Goal: Task Accomplishment & Management: Use online tool/utility

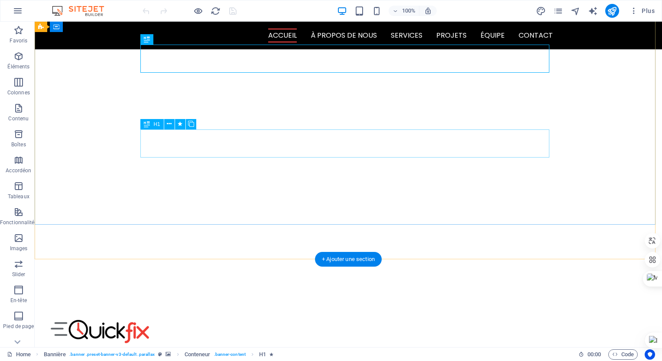
scroll to position [58, 0]
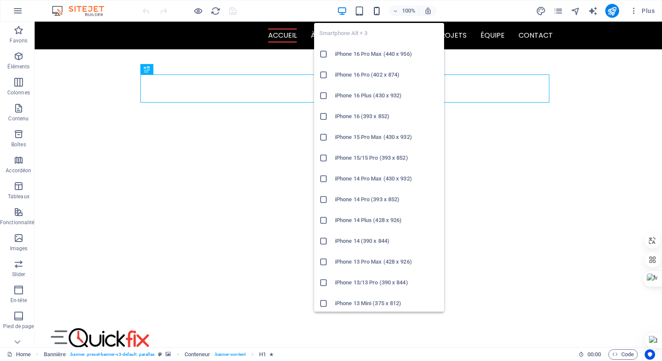
click at [374, 9] on icon "button" at bounding box center [377, 11] width 10 height 10
click at [375, 12] on icon "button" at bounding box center [377, 11] width 10 height 10
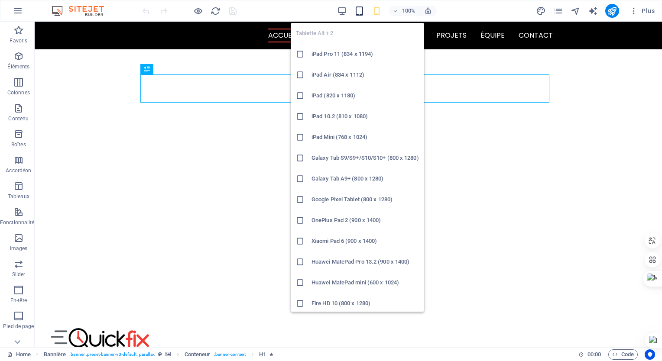
click at [364, 11] on icon "button" at bounding box center [359, 11] width 10 height 10
click at [300, 54] on icon at bounding box center [300, 54] width 9 height 9
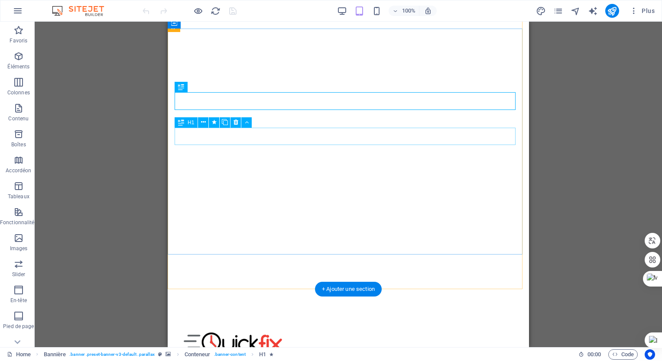
scroll to position [0, 0]
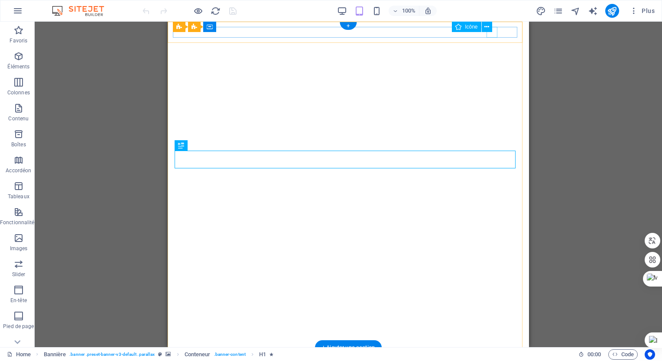
click at [496, 353] on figure at bounding box center [345, 358] width 344 height 11
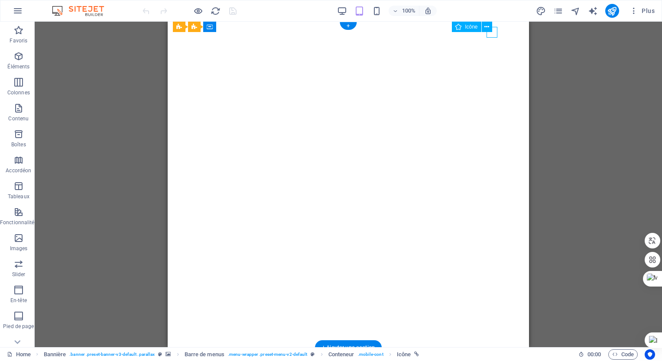
click at [496, 353] on figure at bounding box center [345, 358] width 344 height 11
select select "xMidYMid"
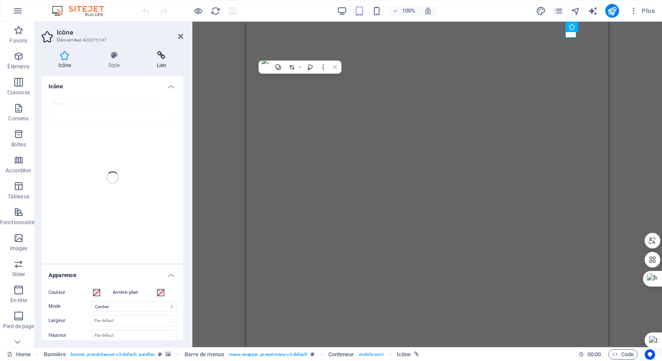
click at [163, 63] on h4 "Lien" at bounding box center [161, 60] width 43 height 18
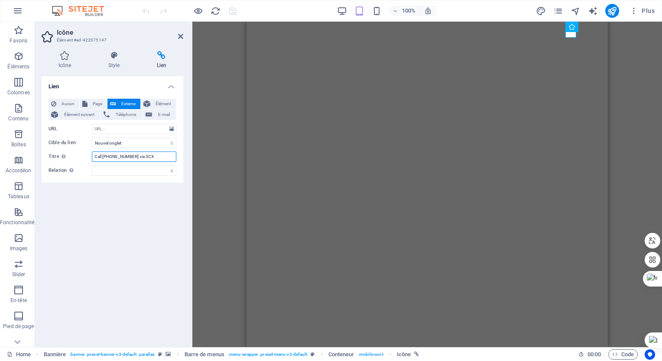
click at [153, 157] on input "Call +1-123-456-7890 via 3CX" at bounding box center [134, 157] width 84 height 10
type input "C"
type input "0770351135"
click at [235, 8] on icon "save" at bounding box center [233, 11] width 10 height 10
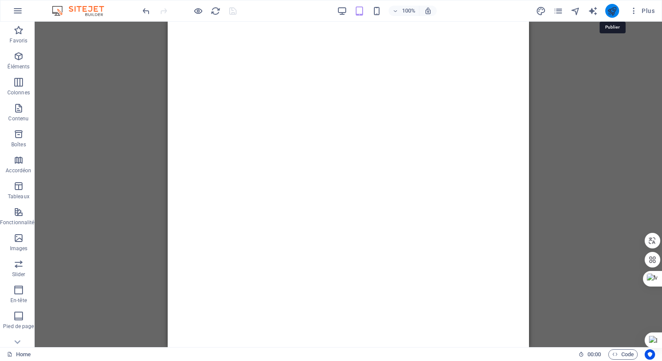
click at [610, 13] on icon "publish" at bounding box center [612, 11] width 10 height 10
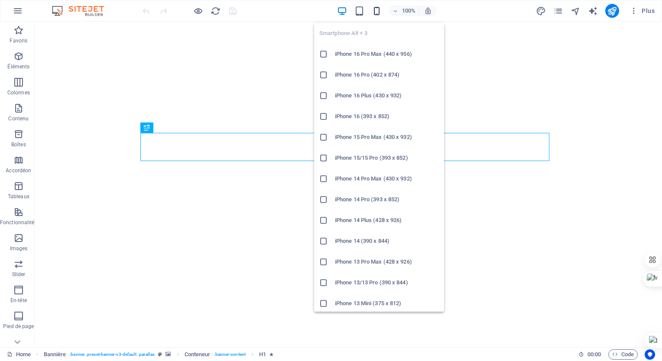
click at [374, 13] on icon "button" at bounding box center [377, 11] width 10 height 10
click at [325, 55] on icon at bounding box center [323, 54] width 9 height 9
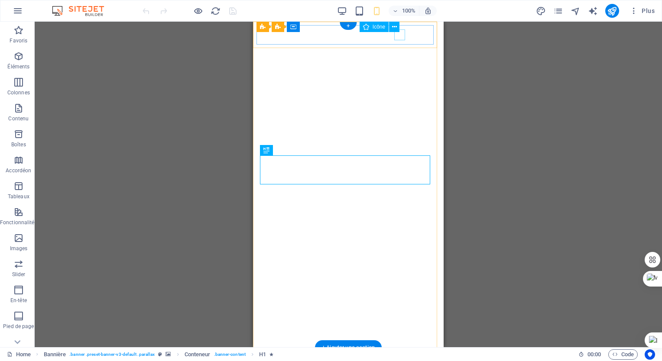
click at [404, 351] on figure at bounding box center [345, 356] width 177 height 11
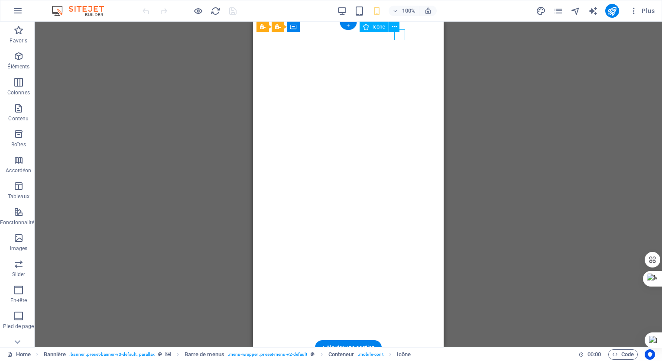
click at [404, 351] on figure at bounding box center [345, 356] width 177 height 11
select select "xMidYMid"
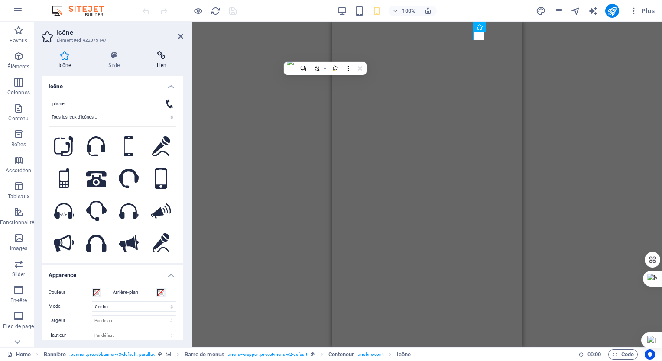
click at [168, 56] on icon at bounding box center [161, 55] width 43 height 9
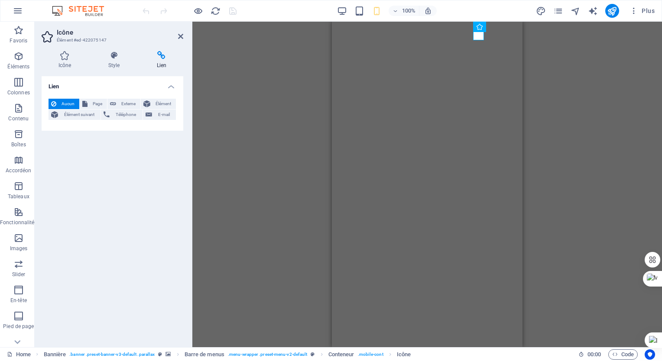
click at [156, 58] on icon at bounding box center [161, 55] width 43 height 9
click at [123, 114] on span "Téléphone" at bounding box center [125, 115] width 27 height 10
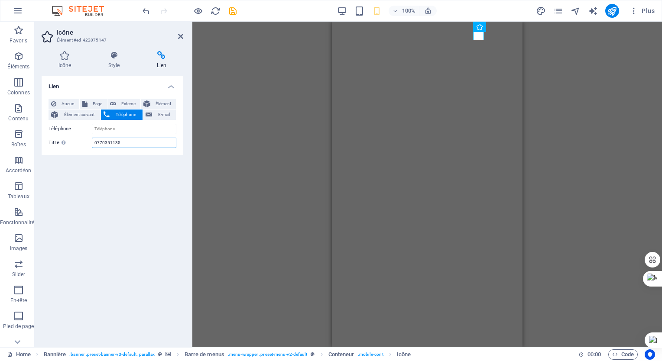
click at [131, 140] on input "0770351135" at bounding box center [134, 143] width 84 height 10
click at [133, 127] on input "Téléphone" at bounding box center [134, 129] width 84 height 10
paste input "0770351135"
type input "0770351135"
click at [90, 163] on div "Lien Aucun Page Externe Élément Élément suivant Téléphone E-mail Page Home Subp…" at bounding box center [113, 208] width 142 height 264
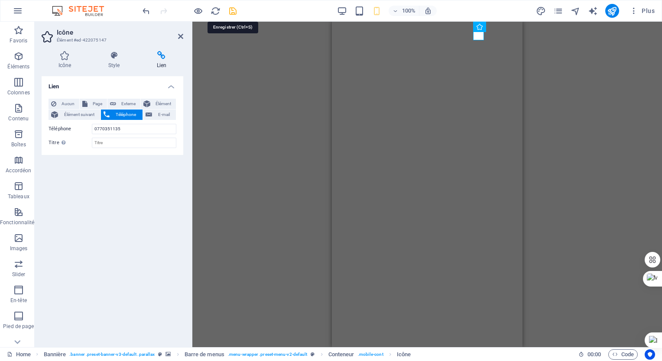
click at [232, 6] on icon "save" at bounding box center [233, 11] width 10 height 10
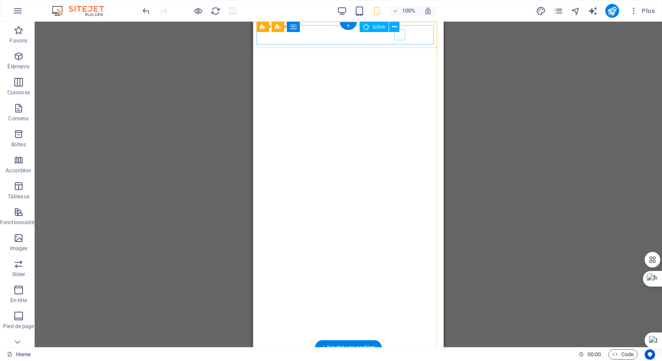
click at [397, 351] on figure at bounding box center [345, 356] width 177 height 11
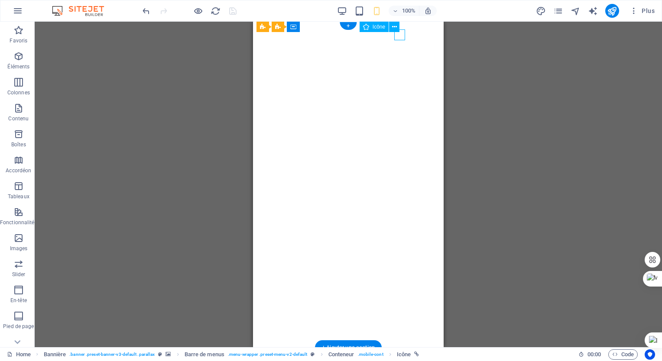
click at [397, 351] on figure at bounding box center [345, 356] width 177 height 11
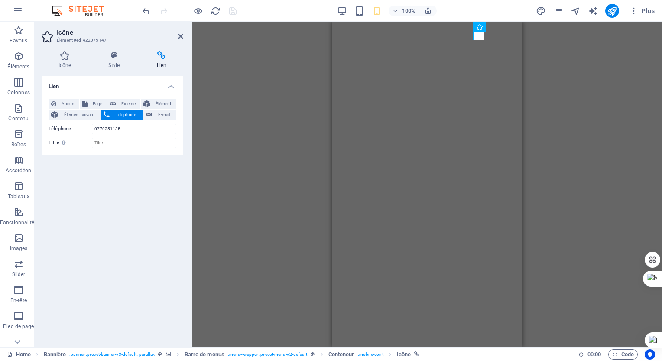
click at [163, 62] on h4 "Lien" at bounding box center [161, 60] width 43 height 18
click at [133, 144] on input "Titre Description supplémentaire du lien. Celle-ci doit être différente du text…" at bounding box center [134, 143] width 84 height 10
click at [97, 140] on input "Titre Description supplémentaire du lien. Celle-ci doit être différente du text…" at bounding box center [134, 143] width 84 height 10
type input "C"
click at [116, 65] on h4 "Style" at bounding box center [115, 60] width 49 height 18
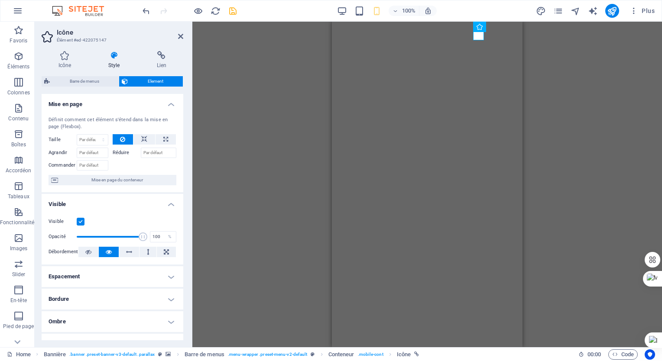
click at [62, 70] on div "Icône Style Lien Icône phone Tous les jeux d'icônes... IcoFont Ionicons FontAwe…" at bounding box center [113, 195] width 142 height 289
click at [62, 65] on h4 "Icône" at bounding box center [67, 60] width 50 height 18
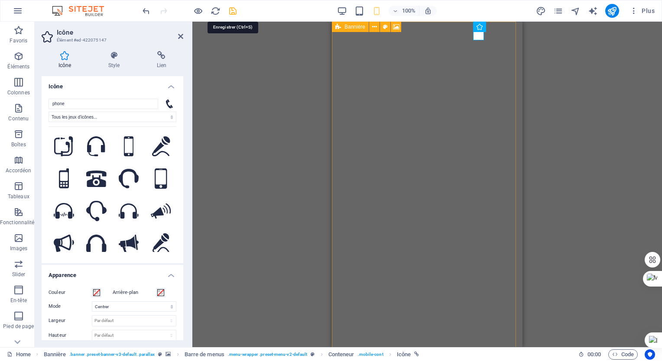
click at [233, 9] on icon "save" at bounding box center [233, 11] width 10 height 10
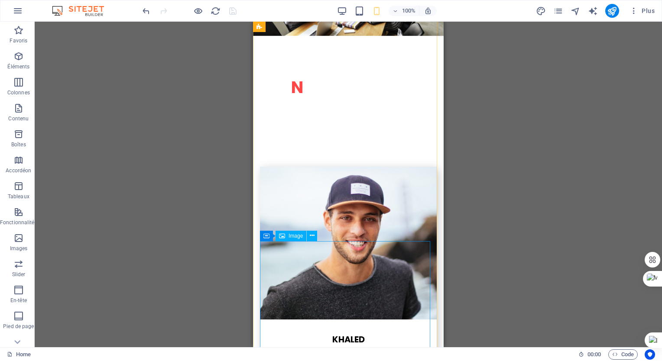
scroll to position [2752, 0]
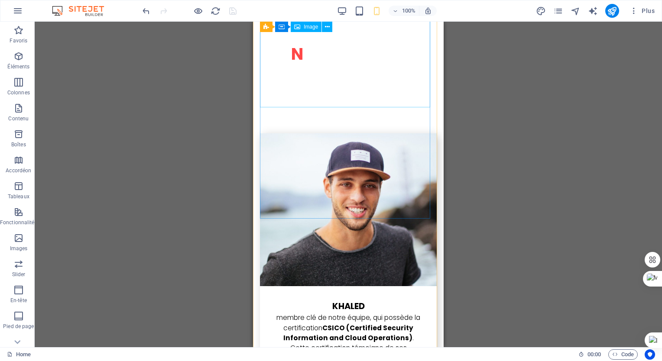
click at [362, 133] on figure at bounding box center [348, 209] width 177 height 153
select select "%"
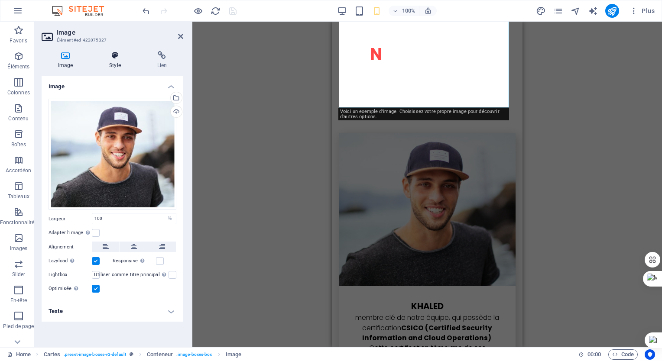
click at [120, 58] on icon at bounding box center [115, 55] width 44 height 9
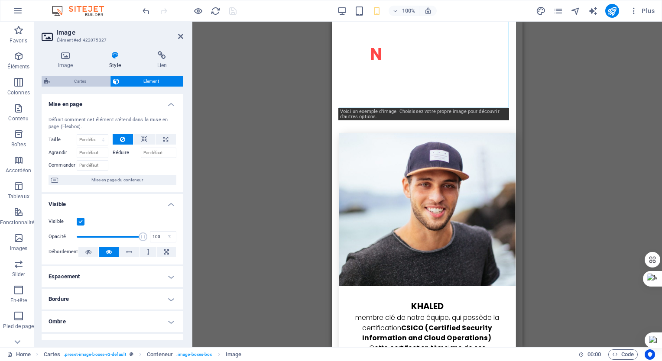
click at [69, 82] on span "Cartes" at bounding box center [79, 81] width 55 height 10
select select "rem"
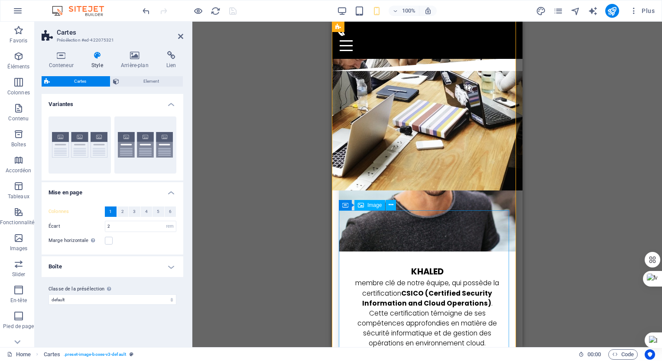
scroll to position [2774, 0]
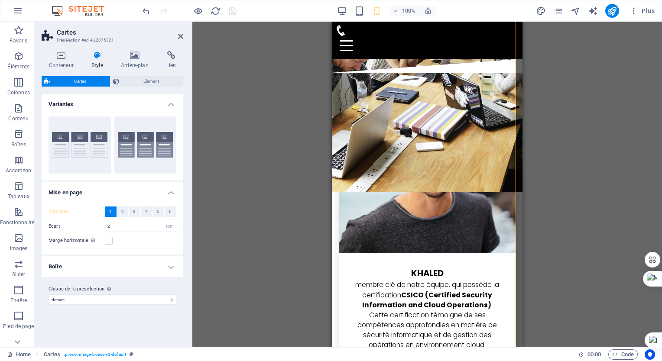
click at [140, 11] on div "100% Plus" at bounding box center [330, 10] width 661 height 21
click at [144, 10] on icon "undo" at bounding box center [146, 11] width 10 height 10
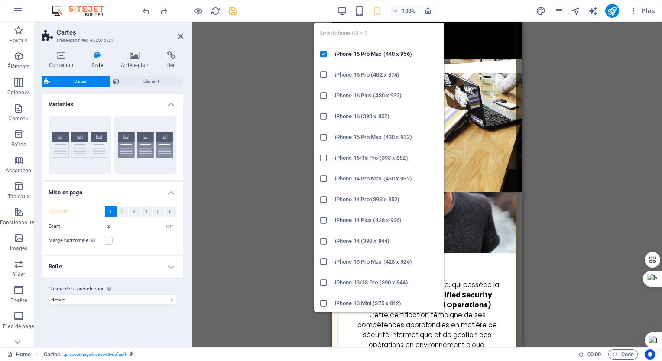
click at [376, 12] on icon "button" at bounding box center [377, 11] width 10 height 10
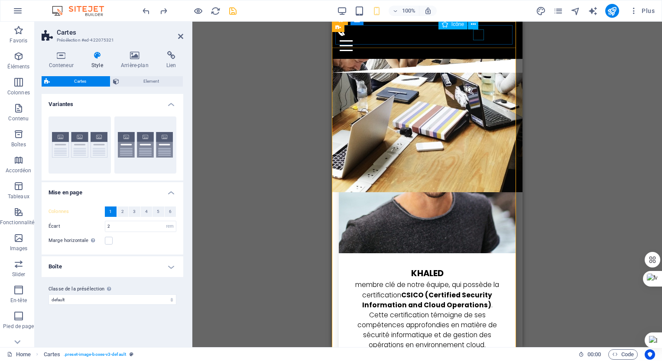
click at [477, 33] on figure at bounding box center [423, 30] width 177 height 11
select select "xMidYMid"
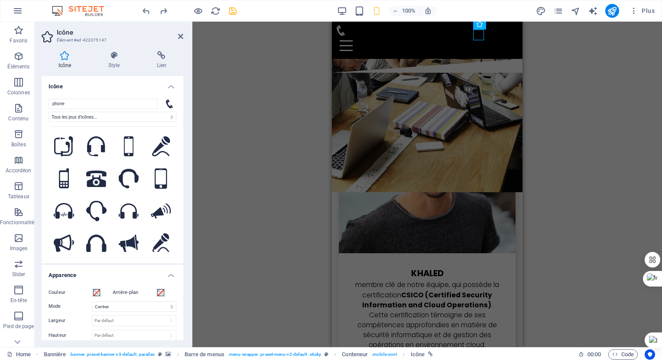
click at [162, 46] on div "Icône Style Lien Icône phone Tous les jeux d'icônes... IcoFont Ionicons FontAwe…" at bounding box center [113, 195] width 156 height 303
click at [163, 52] on icon at bounding box center [161, 55] width 43 height 9
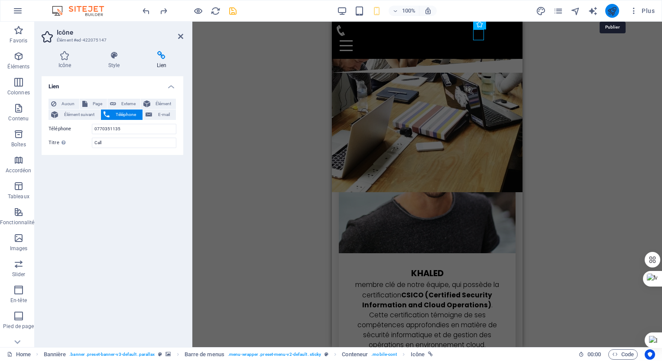
click at [608, 10] on icon "publish" at bounding box center [612, 11] width 10 height 10
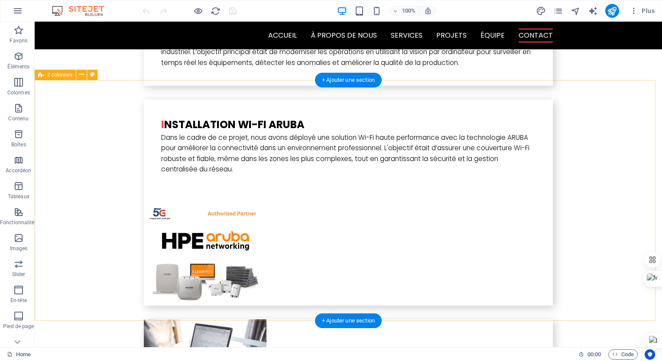
scroll to position [2337, 0]
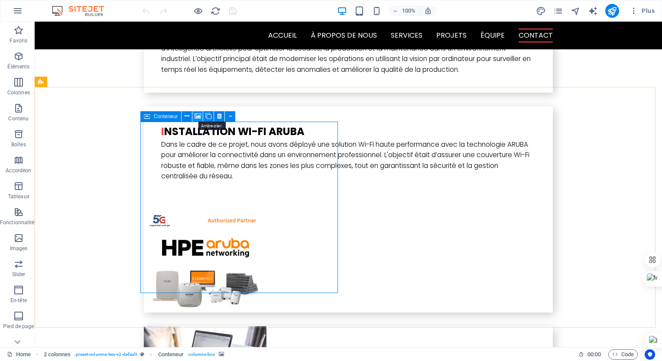
click at [198, 117] on icon at bounding box center [198, 116] width 6 height 9
select select "1"
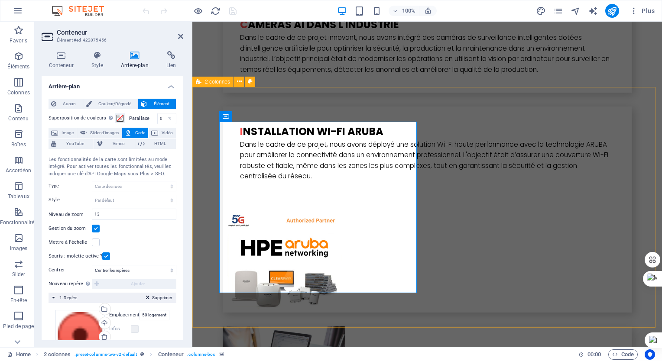
click at [298, 120] on icon at bounding box center [298, 116] width 5 height 9
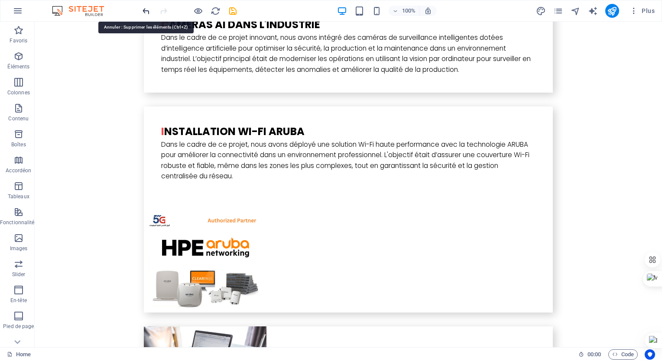
click at [142, 13] on icon "undo" at bounding box center [146, 11] width 10 height 10
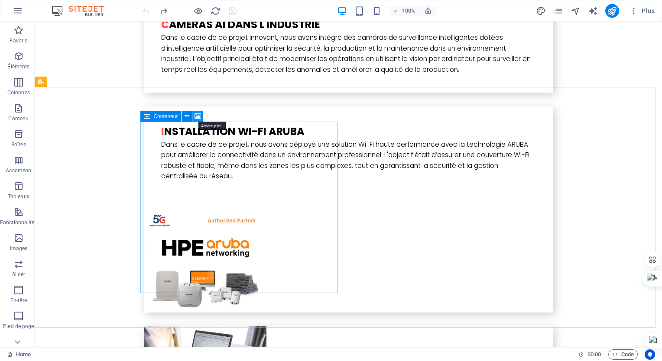
click at [200, 117] on icon at bounding box center [198, 116] width 6 height 9
select select "1"
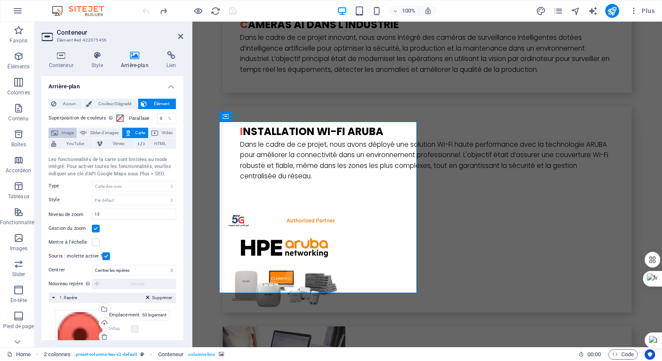
click at [68, 133] on span "Image" at bounding box center [67, 133] width 13 height 10
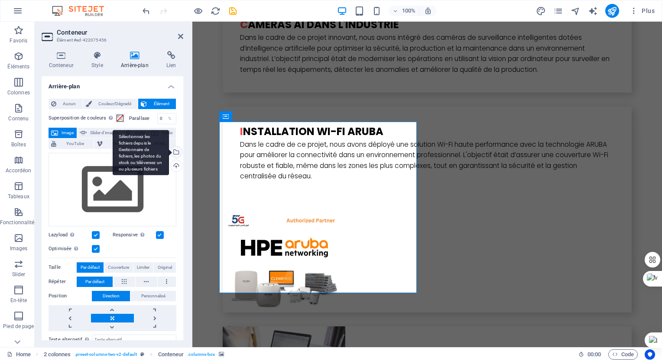
click at [175, 155] on div "Sélectionnez les fichiers depuis le Gestionnaire de fichiers, les photos du sto…" at bounding box center [175, 152] width 13 height 13
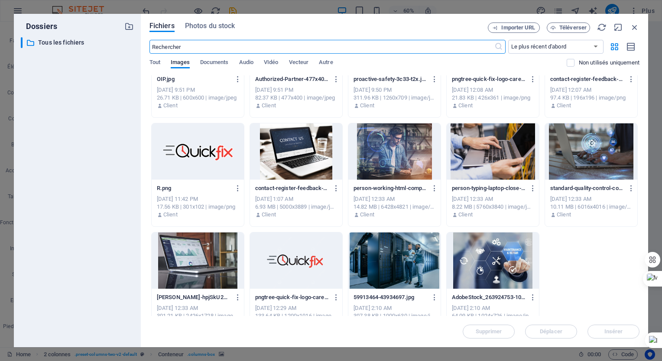
scroll to position [81, 0]
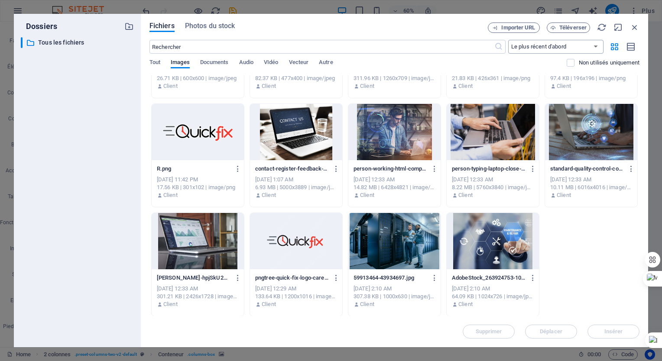
click at [578, 50] on select "Le plus récent d'abord Le plus ancien d'abord Nom (A-Z) Nom (Z-A) Taille (0-9) …" at bounding box center [555, 47] width 95 height 14
click at [566, 26] on span "Téléverser" at bounding box center [572, 27] width 27 height 5
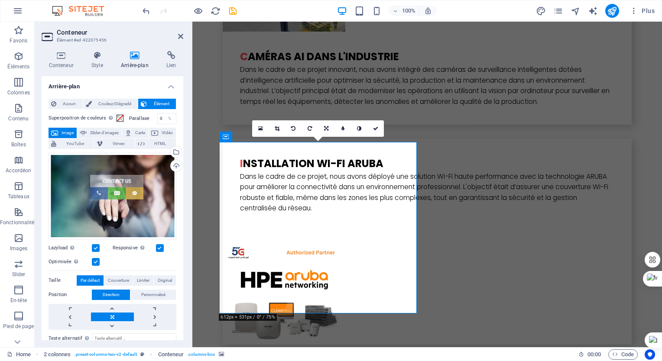
scroll to position [2322, 0]
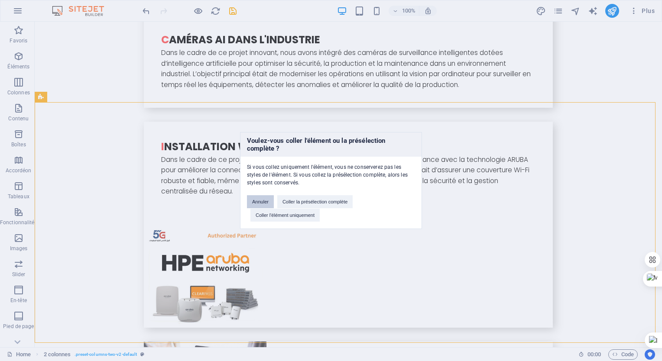
click at [267, 201] on button "Annuler" at bounding box center [260, 201] width 27 height 13
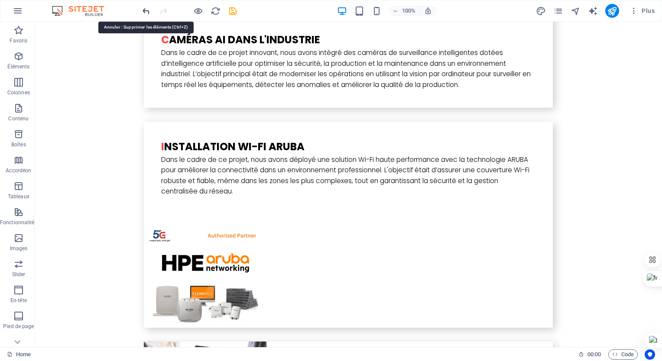
click at [144, 13] on icon "undo" at bounding box center [146, 11] width 10 height 10
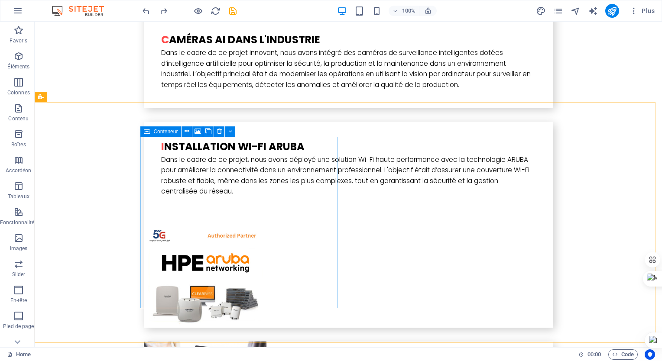
click at [172, 133] on span "Conteneur" at bounding box center [165, 131] width 24 height 5
click at [185, 132] on icon at bounding box center [187, 131] width 5 height 9
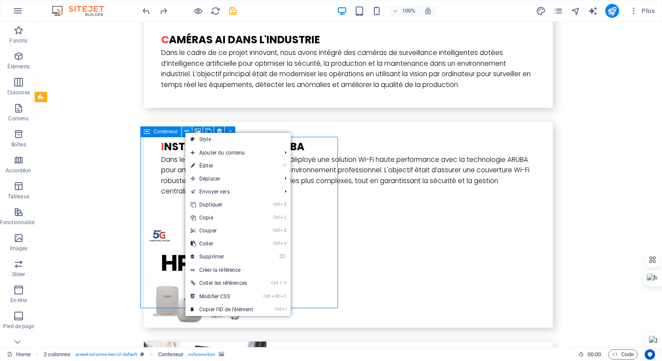
click at [185, 132] on icon at bounding box center [187, 131] width 5 height 9
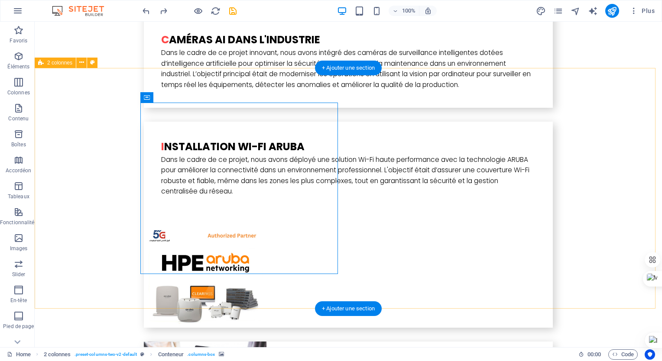
scroll to position [2364, 0]
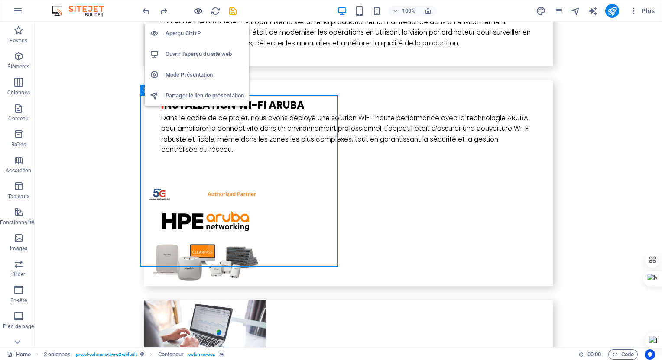
click at [200, 10] on icon "button" at bounding box center [198, 11] width 10 height 10
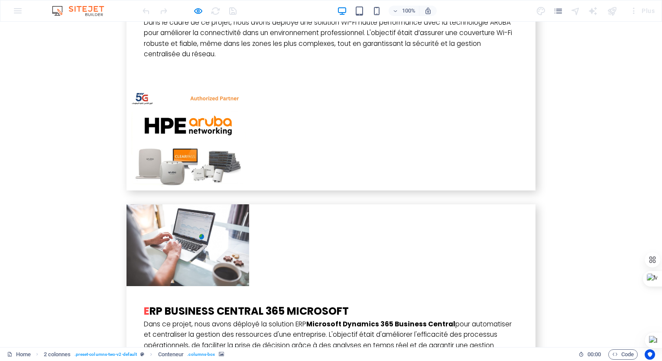
scroll to position [2508, 0]
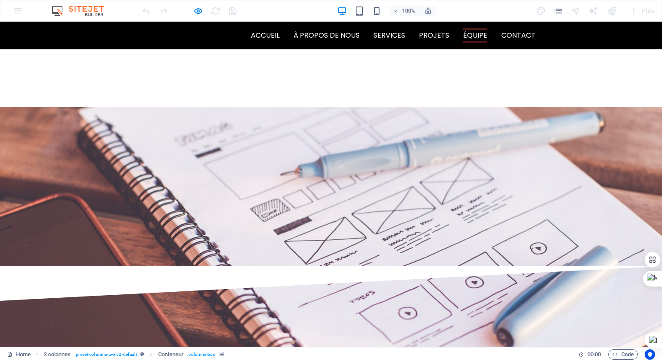
scroll to position [1806, 0]
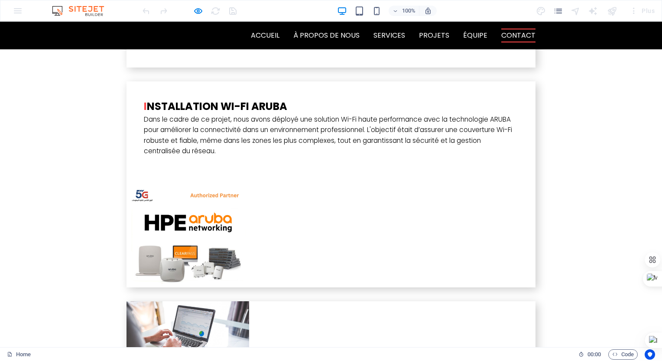
scroll to position [2361, 0]
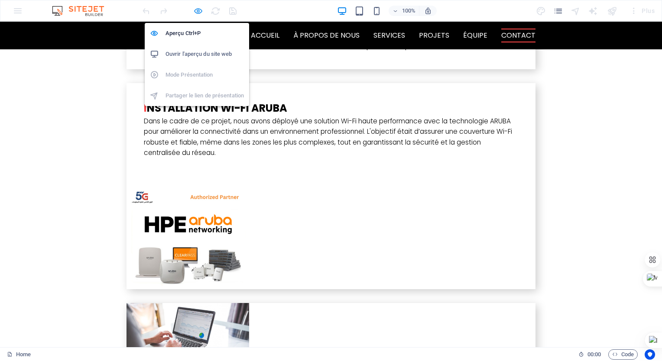
click at [201, 11] on icon "button" at bounding box center [198, 11] width 10 height 10
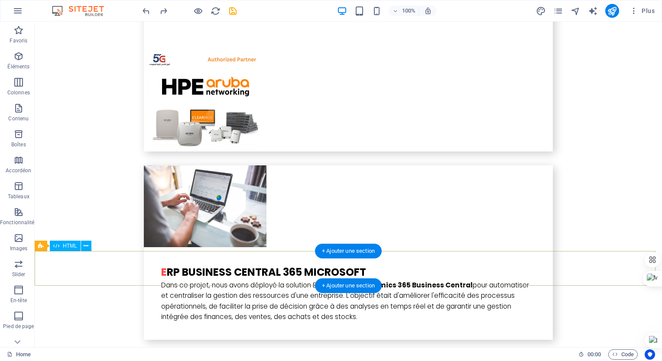
scroll to position [2508, 0]
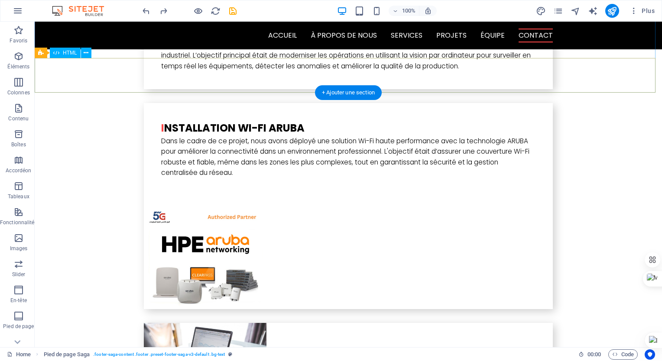
scroll to position [2318, 0]
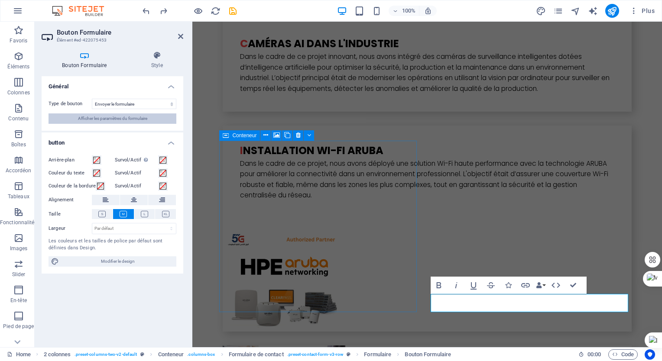
click at [151, 119] on button "Afficher les paramètres du formulaire" at bounding box center [113, 119] width 128 height 10
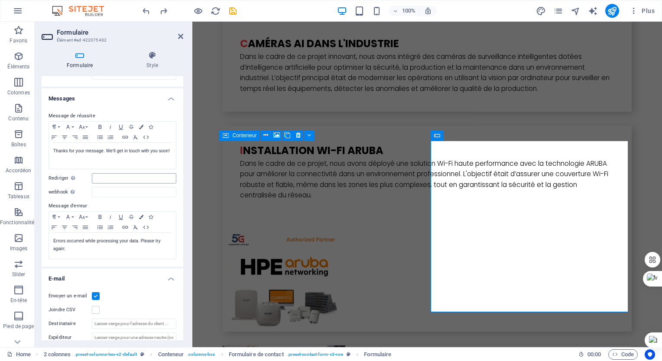
scroll to position [77, 0]
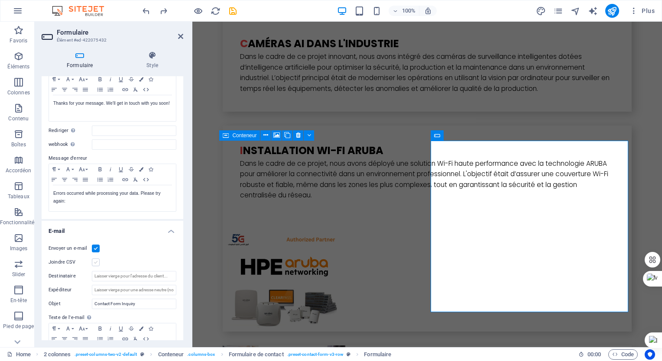
click at [96, 263] on label at bounding box center [96, 263] width 8 height 8
click at [0, 0] on input "Joindre CSV" at bounding box center [0, 0] width 0 height 0
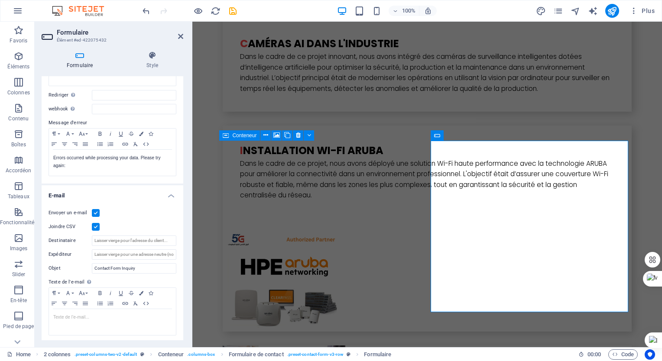
scroll to position [114, 0]
click at [127, 240] on input "Destinataire" at bounding box center [134, 240] width 84 height 10
click at [150, 268] on input "Contact Form Inquiry" at bounding box center [134, 268] width 84 height 10
click at [146, 240] on input "Destinataire" at bounding box center [134, 240] width 84 height 10
type input "[EMAIL_ADDRESS][DOMAIN_NAME]"
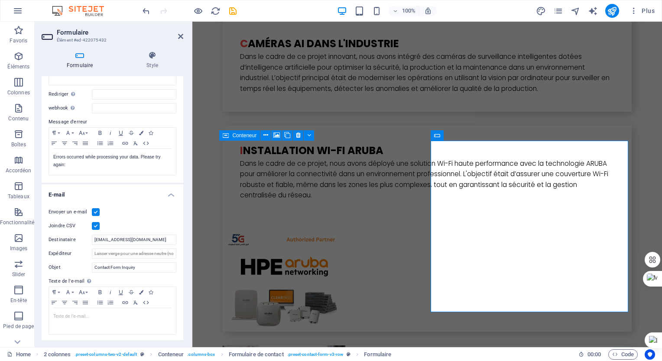
click at [96, 223] on label at bounding box center [96, 226] width 8 height 8
click at [0, 0] on input "Joindre CSV" at bounding box center [0, 0] width 0 height 0
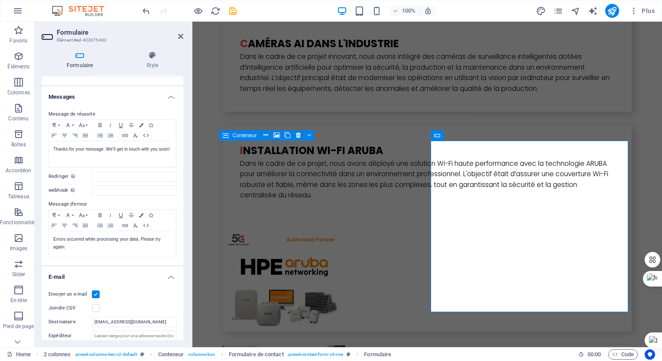
scroll to position [0, 0]
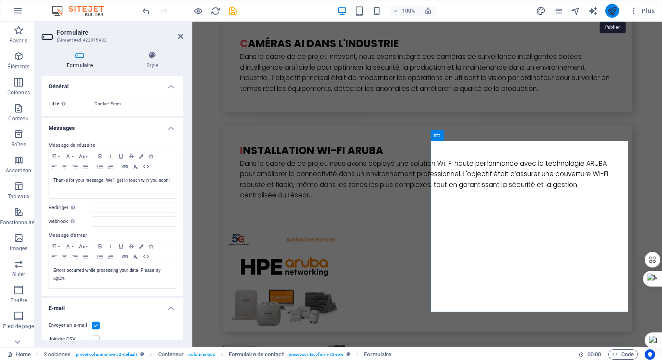
click at [612, 11] on icon "publish" at bounding box center [612, 11] width 10 height 10
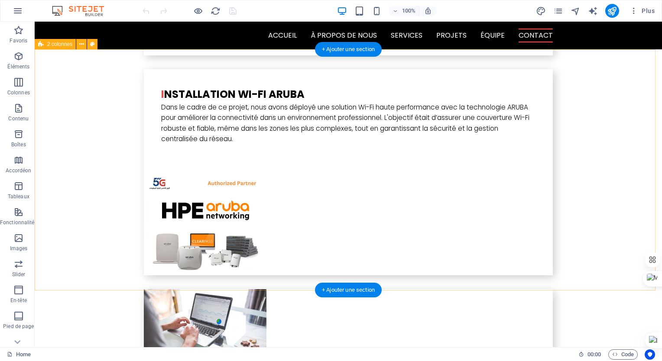
scroll to position [2374, 0]
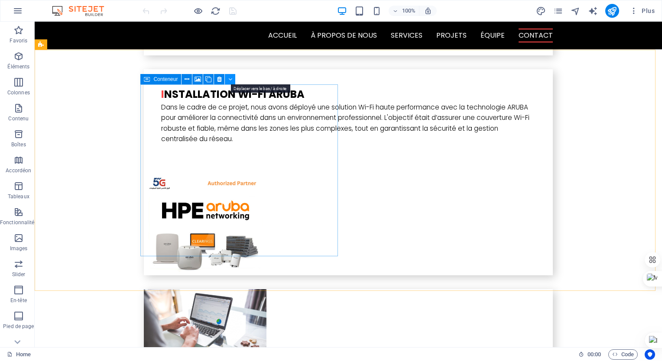
click at [232, 79] on button at bounding box center [230, 79] width 10 height 10
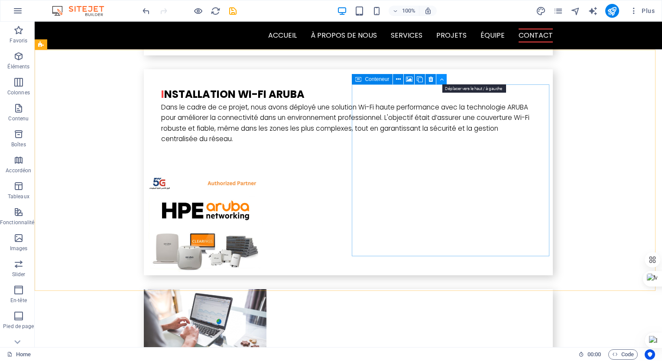
click at [442, 79] on icon at bounding box center [442, 79] width 4 height 9
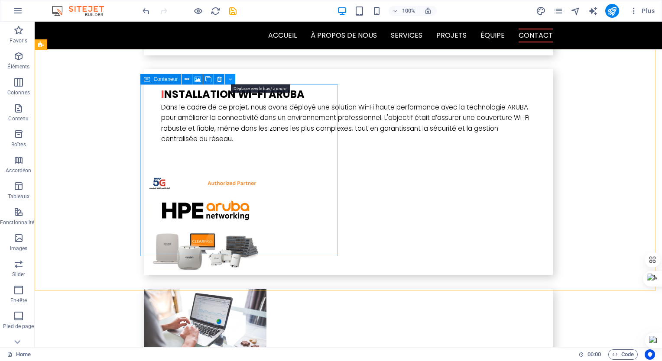
click at [232, 81] on icon at bounding box center [230, 79] width 4 height 9
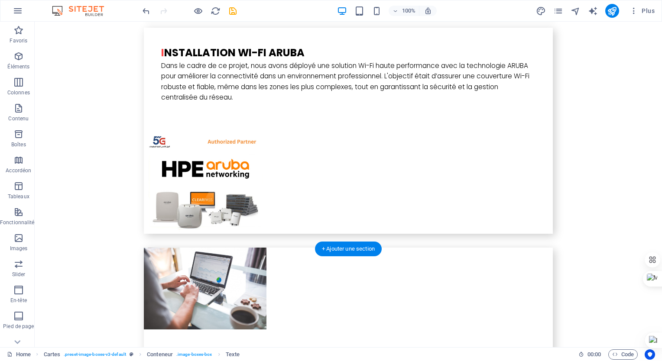
scroll to position [2417, 0]
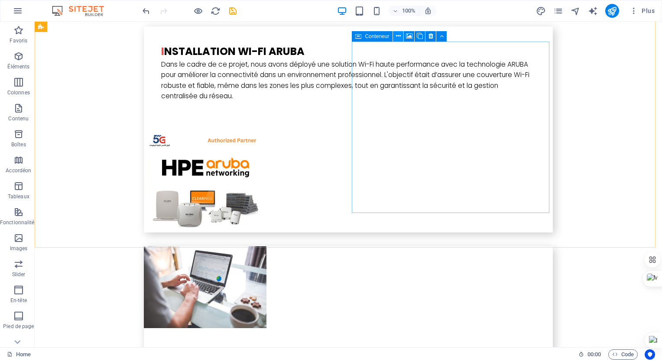
click at [396, 35] on icon at bounding box center [398, 36] width 5 height 9
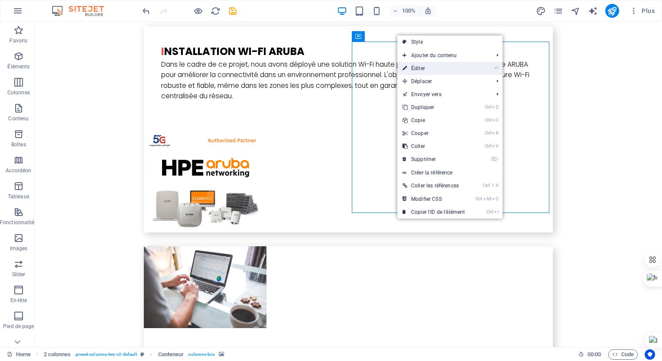
click at [422, 71] on link "⏎ Éditer" at bounding box center [433, 68] width 73 height 13
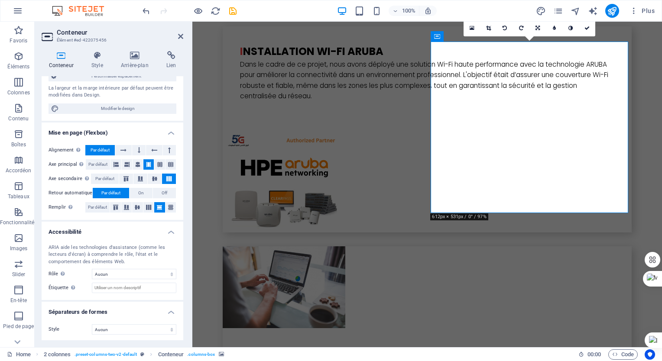
scroll to position [0, 0]
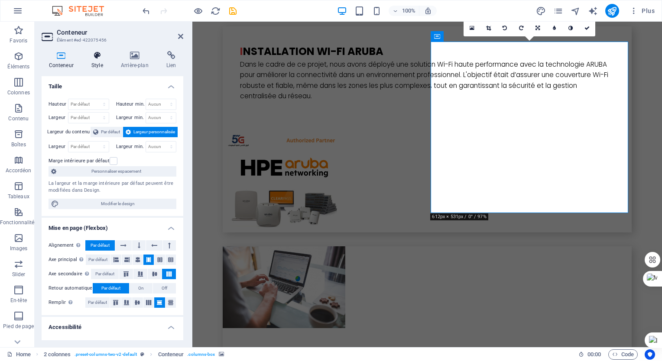
click at [95, 64] on h4 "Style" at bounding box center [98, 60] width 29 height 18
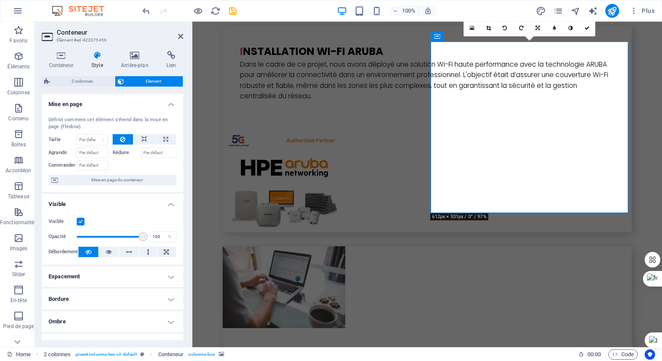
click at [81, 221] on label at bounding box center [81, 222] width 8 height 8
click at [0, 0] on input "Visible" at bounding box center [0, 0] width 0 height 0
click at [81, 221] on label at bounding box center [81, 222] width 8 height 8
click at [0, 0] on input "Visible" at bounding box center [0, 0] width 0 height 0
click at [81, 221] on label at bounding box center [81, 222] width 8 height 8
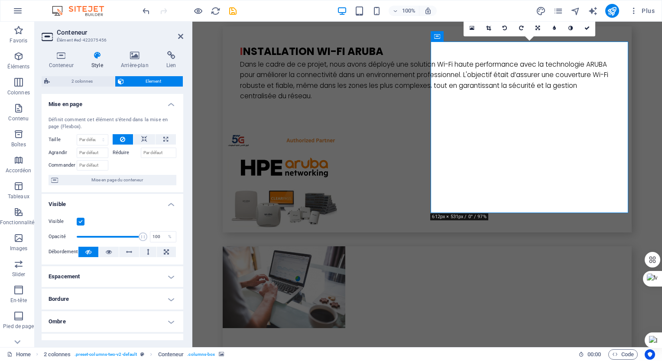
click at [0, 0] on input "Visible" at bounding box center [0, 0] width 0 height 0
click at [81, 221] on label at bounding box center [81, 222] width 8 height 8
click at [0, 0] on input "Visible" at bounding box center [0, 0] width 0 height 0
click at [84, 237] on span at bounding box center [110, 237] width 66 height 13
click at [120, 236] on span at bounding box center [110, 237] width 66 height 13
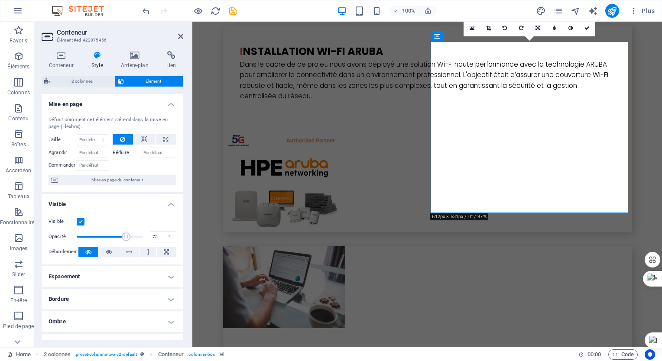
click at [125, 236] on span at bounding box center [110, 237] width 66 height 13
click at [132, 237] on span at bounding box center [110, 237] width 66 height 13
click at [135, 237] on span at bounding box center [137, 237] width 9 height 9
type input "96"
click at [139, 237] on span at bounding box center [140, 237] width 9 height 9
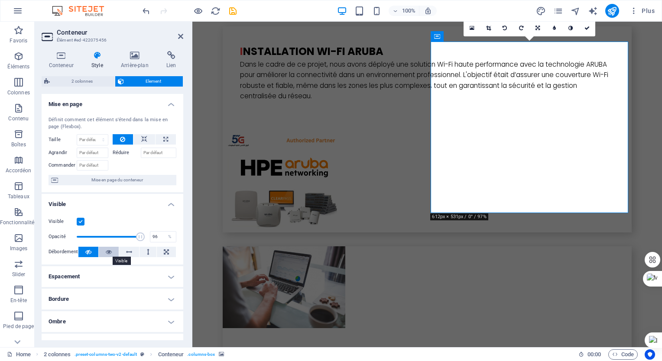
click at [109, 253] on icon at bounding box center [109, 252] width 6 height 10
click at [91, 253] on button at bounding box center [88, 252] width 20 height 10
click at [99, 253] on button at bounding box center [109, 252] width 20 height 10
click at [90, 253] on icon at bounding box center [88, 252] width 6 height 10
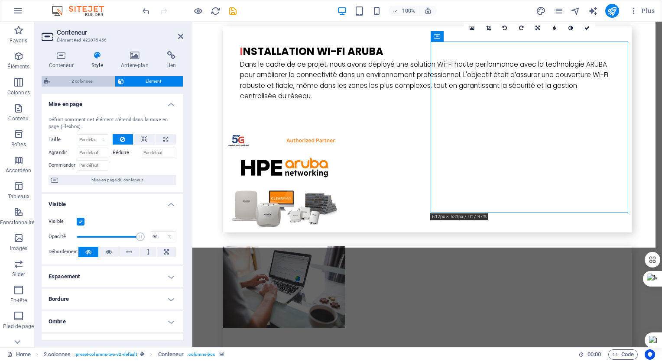
click at [97, 79] on span "2 colonnes" at bounding box center [82, 81] width 60 height 10
select select "rem"
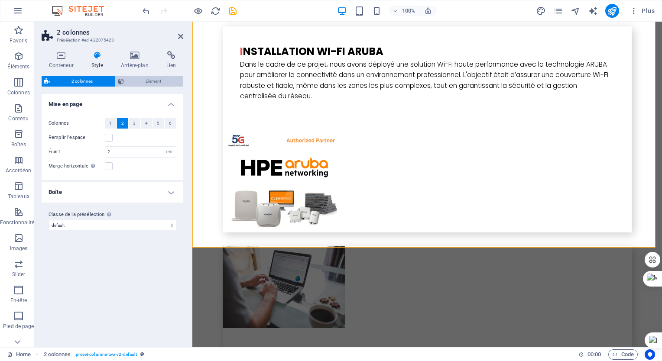
click at [129, 78] on span "Element" at bounding box center [154, 81] width 54 height 10
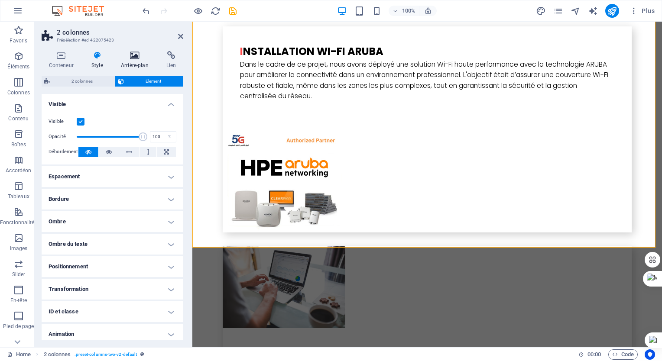
click at [133, 67] on h4 "Arrière-plan" at bounding box center [136, 60] width 45 height 18
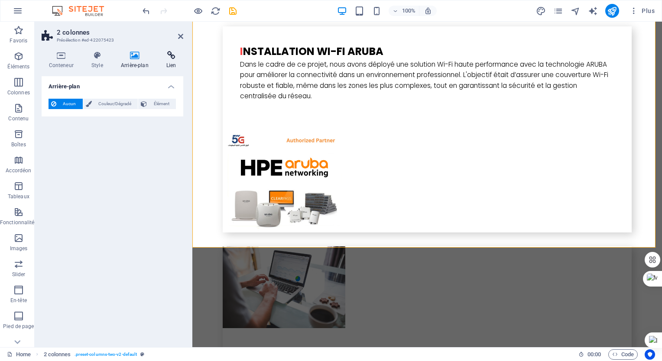
click at [169, 61] on h4 "Lien" at bounding box center [171, 60] width 24 height 18
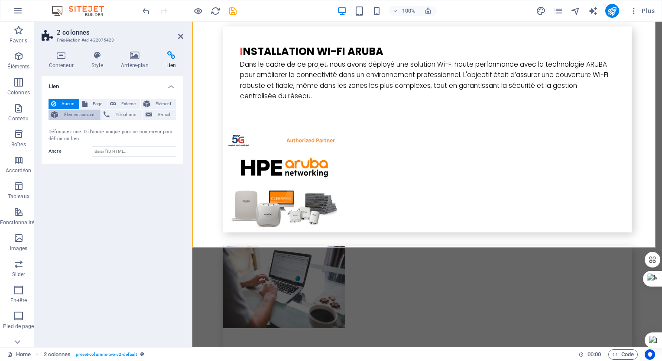
click at [89, 119] on span "Élément suivant" at bounding box center [79, 115] width 37 height 10
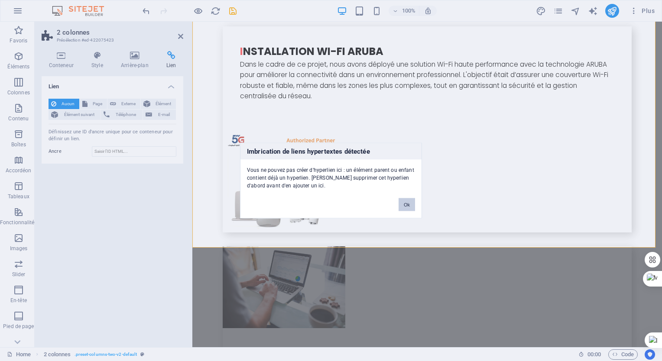
click at [404, 210] on button "Ok" at bounding box center [407, 204] width 16 height 13
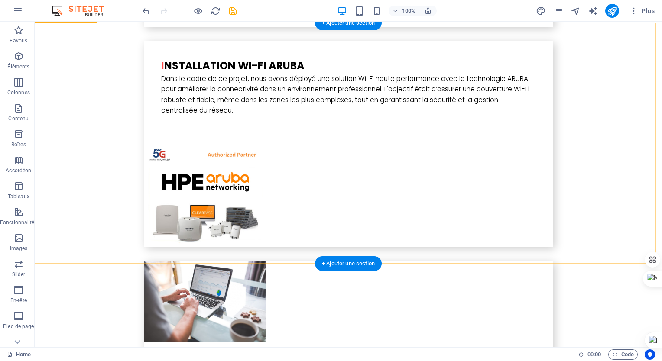
scroll to position [2404, 0]
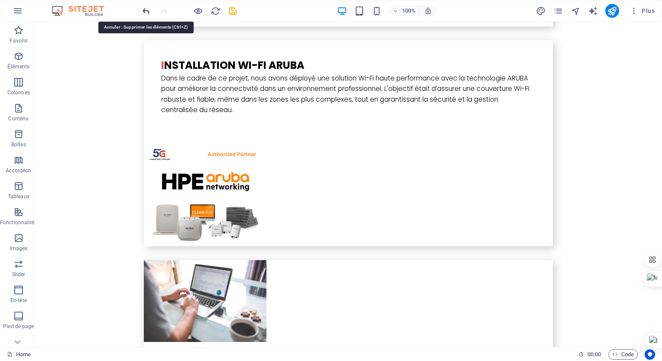
click at [143, 13] on icon "undo" at bounding box center [146, 11] width 10 height 10
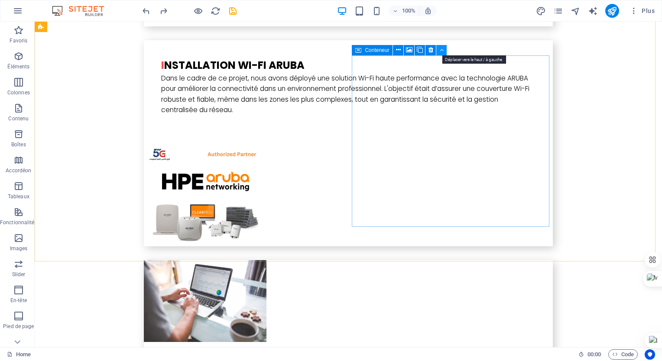
click at [444, 52] on button at bounding box center [441, 50] width 10 height 10
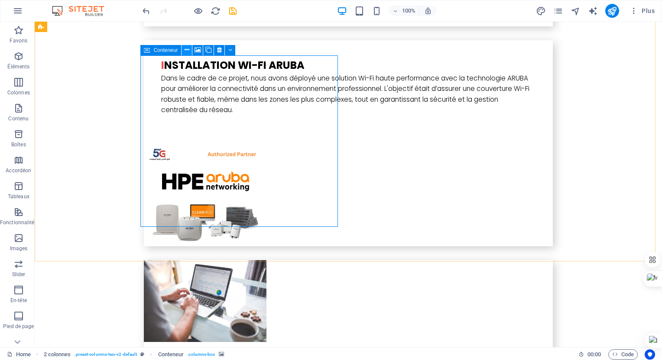
click at [187, 53] on icon at bounding box center [187, 49] width 5 height 9
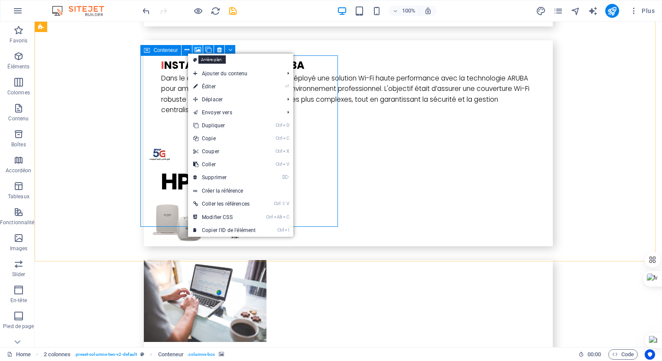
click at [197, 52] on icon at bounding box center [198, 49] width 6 height 9
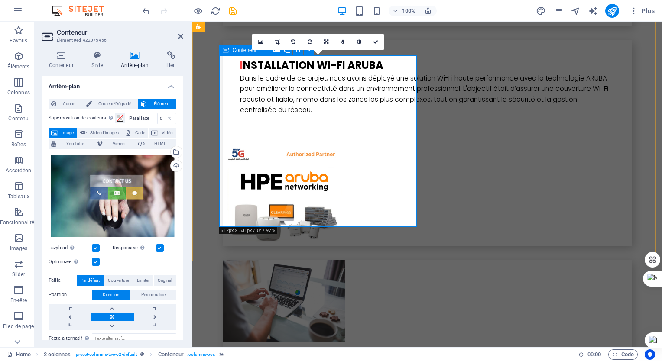
click at [231, 47] on div "Conteneur" at bounding box center [239, 50] width 41 height 10
click at [231, 51] on div "Conteneur" at bounding box center [239, 50] width 41 height 10
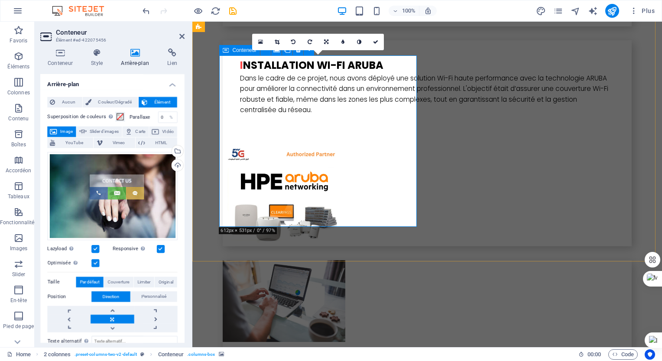
click at [231, 51] on div "Conteneur" at bounding box center [239, 50] width 41 height 10
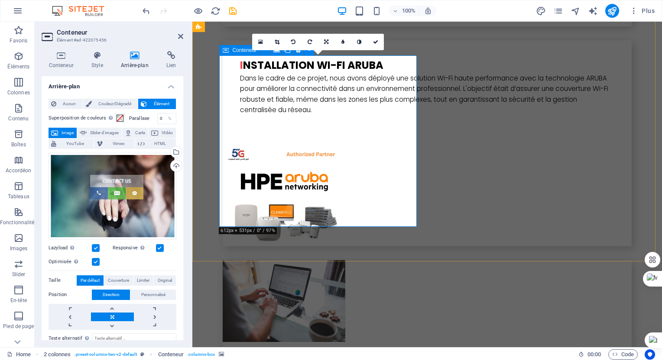
click at [231, 51] on div "Conteneur" at bounding box center [239, 50] width 41 height 10
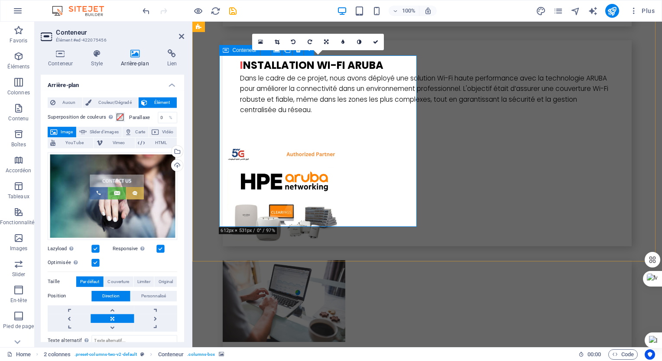
click at [231, 51] on div "Conteneur" at bounding box center [239, 50] width 41 height 10
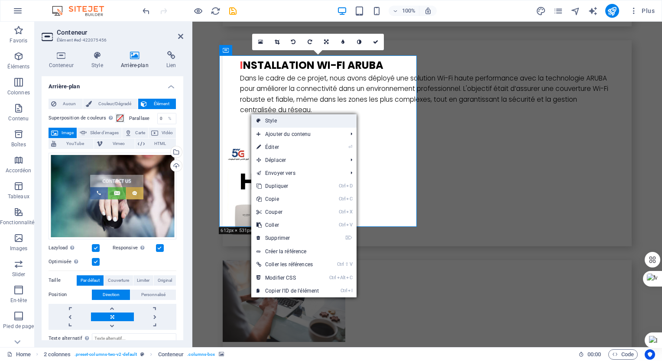
click at [314, 118] on link "Style" at bounding box center [303, 120] width 105 height 13
select select "rem"
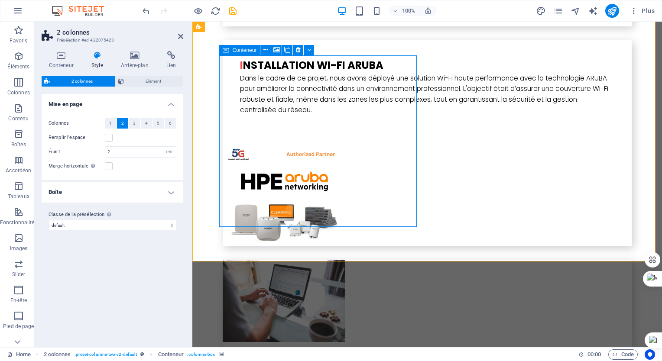
click at [252, 55] on div "Conteneur" at bounding box center [239, 50] width 41 height 10
click at [265, 47] on icon at bounding box center [265, 49] width 5 height 9
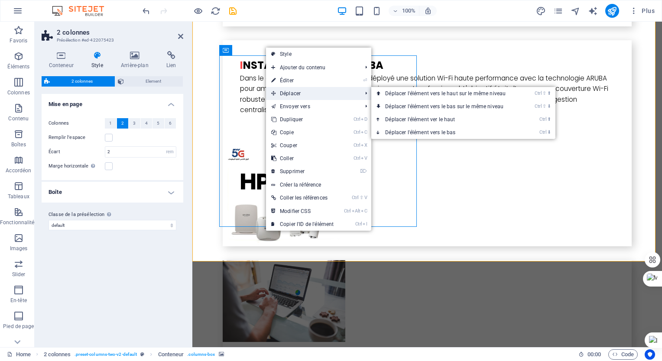
click at [298, 93] on span "Déplacer" at bounding box center [312, 93] width 92 height 13
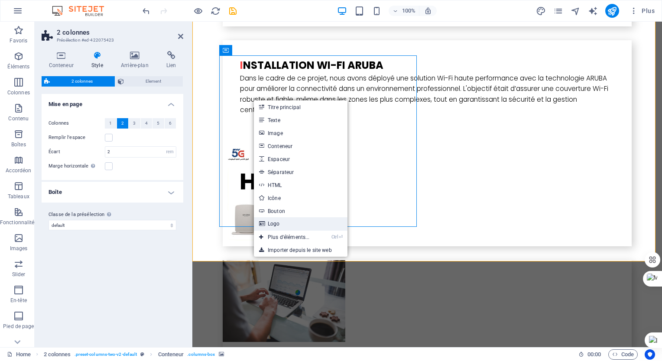
click at [311, 227] on link "Logo" at bounding box center [301, 224] width 94 height 13
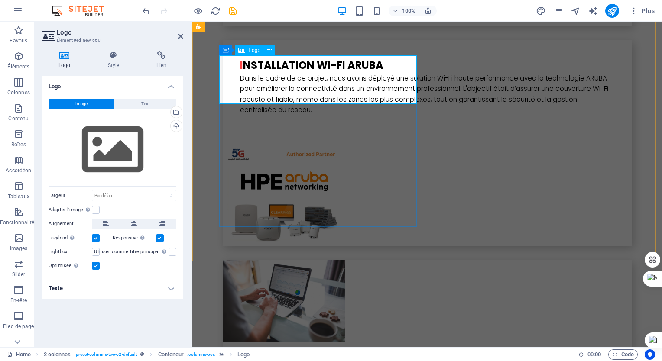
click at [255, 52] on span "Logo" at bounding box center [255, 50] width 12 height 5
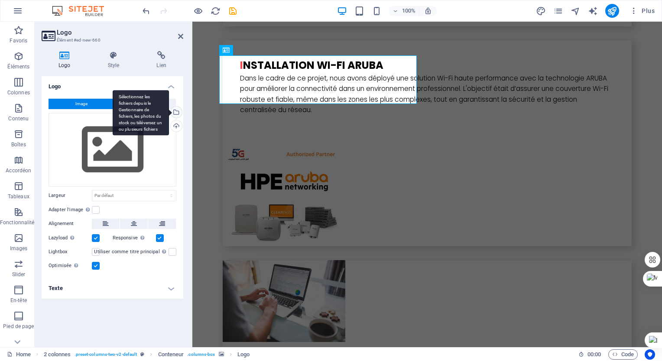
click at [176, 110] on div "Sélectionnez les fichiers depuis le Gestionnaire de fichiers, les photos du sto…" at bounding box center [175, 113] width 13 height 13
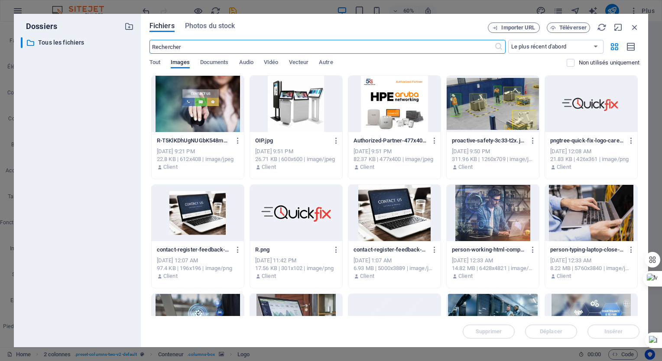
scroll to position [2508, 0]
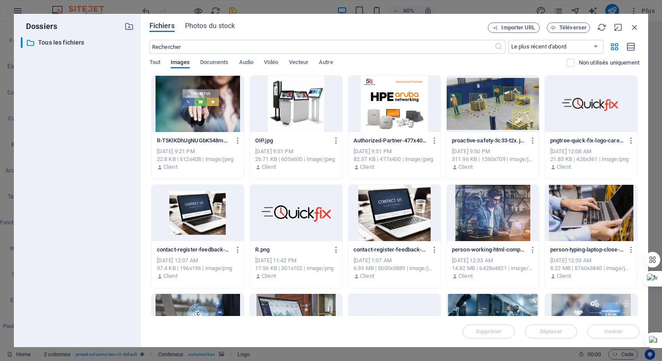
click at [260, 208] on div at bounding box center [296, 213] width 92 height 56
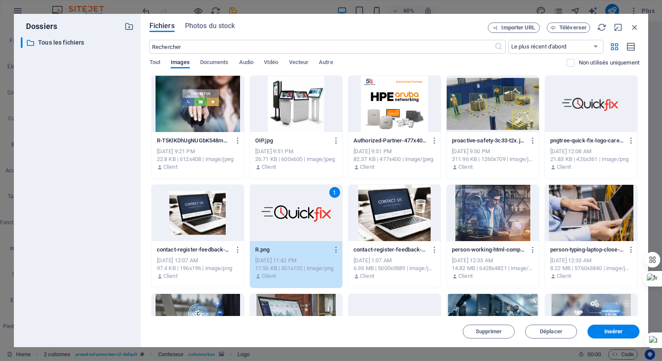
click at [260, 208] on div "1" at bounding box center [296, 213] width 92 height 56
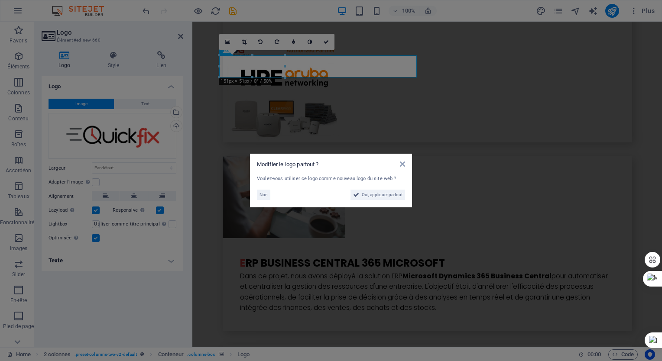
scroll to position [2404, 0]
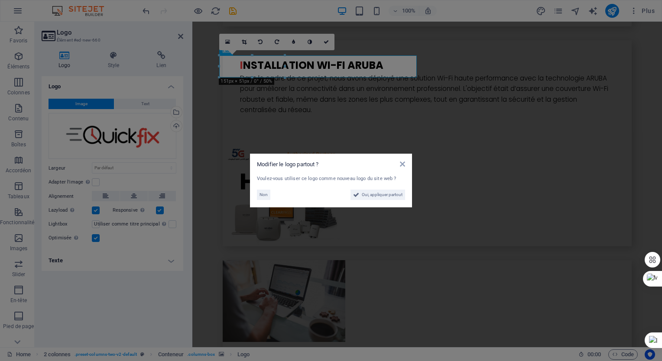
click at [275, 97] on aside "Modifier le logo partout ? Voulez-vous utiliser ce logo comme nouveau logo du s…" at bounding box center [331, 180] width 662 height 361
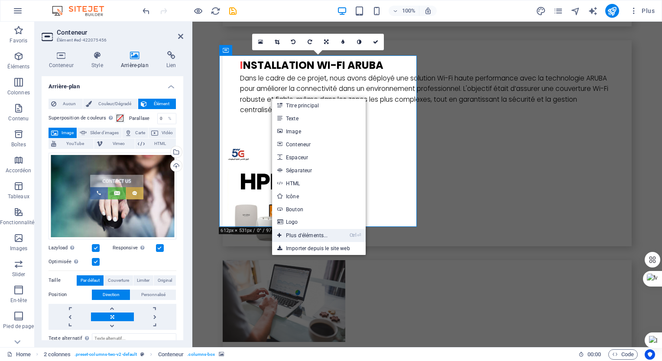
click at [321, 237] on link "Ctrl ⏎ Plus d'éléments..." at bounding box center [302, 235] width 61 height 13
select select "rem"
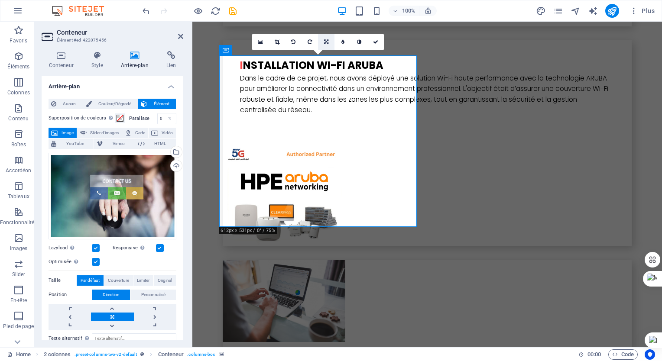
click at [325, 39] on icon at bounding box center [326, 41] width 4 height 5
click at [342, 44] on icon at bounding box center [343, 41] width 4 height 5
click at [326, 39] on icon at bounding box center [327, 41] width 4 height 5
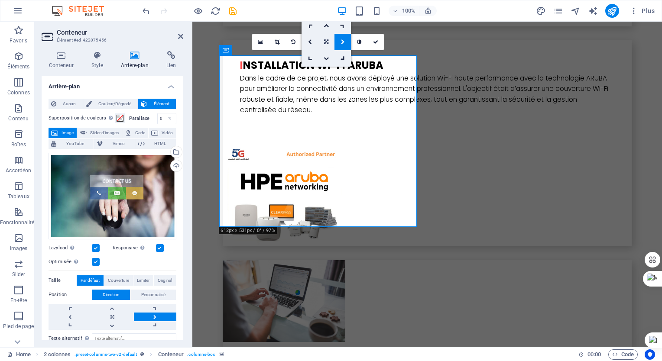
click at [326, 39] on icon at bounding box center [326, 41] width 4 height 5
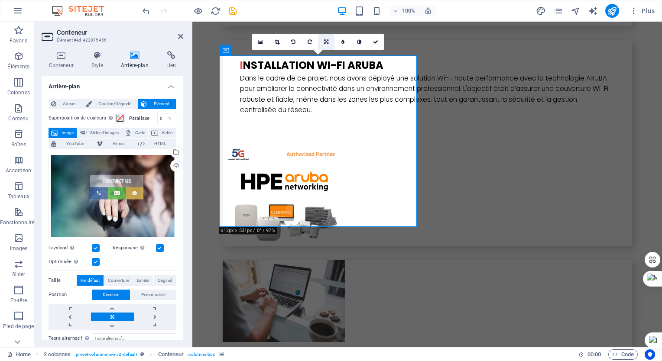
click at [326, 39] on icon at bounding box center [326, 41] width 4 height 5
click at [294, 42] on icon at bounding box center [293, 41] width 4 height 5
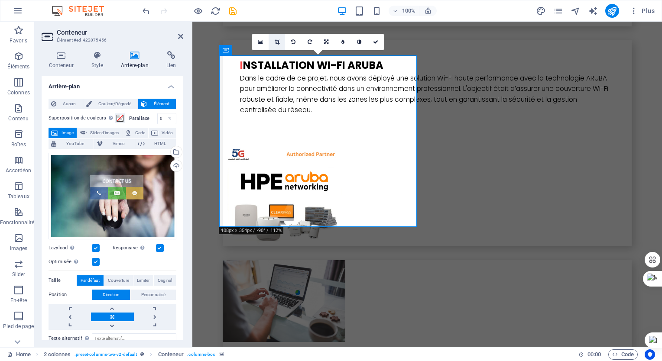
click at [275, 38] on link at bounding box center [277, 42] width 16 height 16
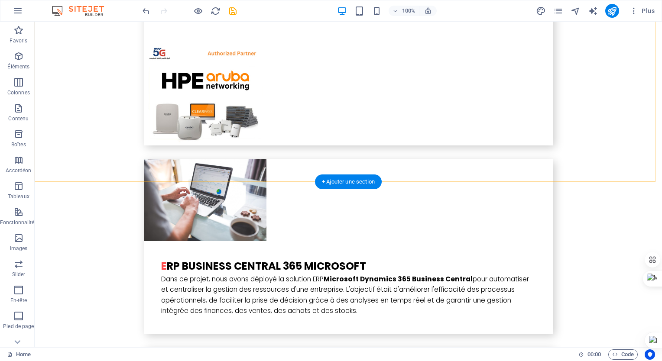
scroll to position [2508, 0]
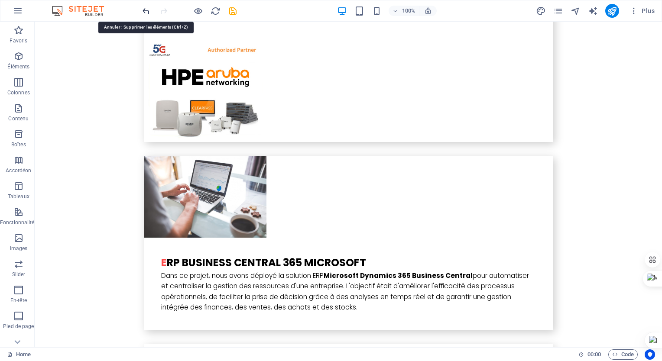
click at [149, 9] on icon "undo" at bounding box center [146, 11] width 10 height 10
click at [144, 13] on icon "undo" at bounding box center [146, 11] width 10 height 10
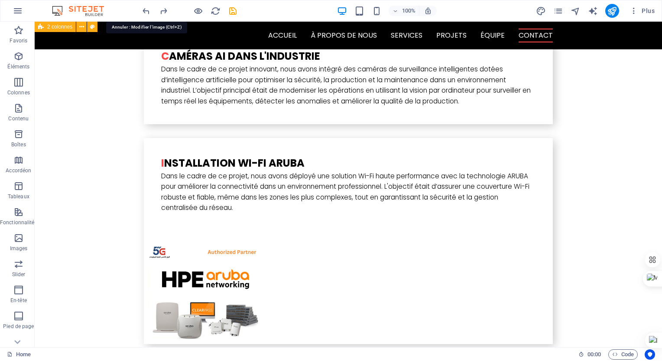
scroll to position [2285, 0]
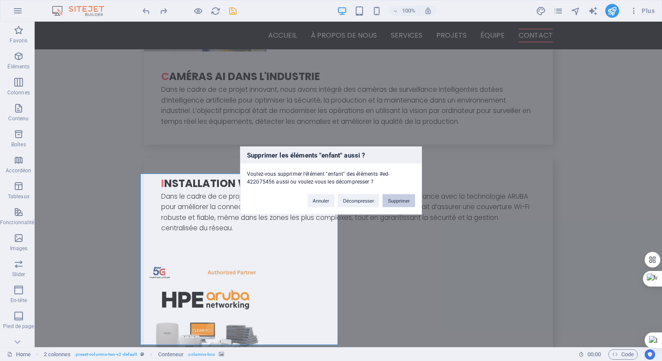
click at [388, 204] on button "Supprimer" at bounding box center [399, 201] width 32 height 13
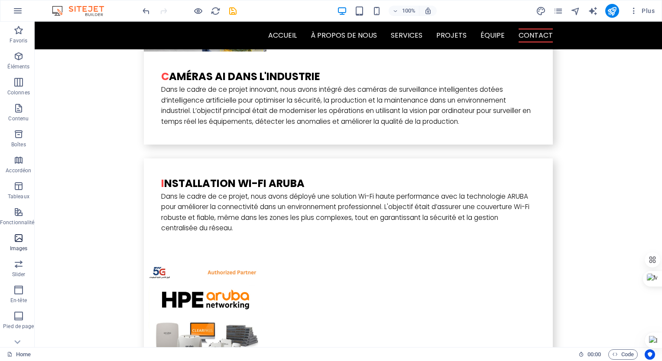
click at [21, 247] on p "Images" at bounding box center [19, 248] width 18 height 7
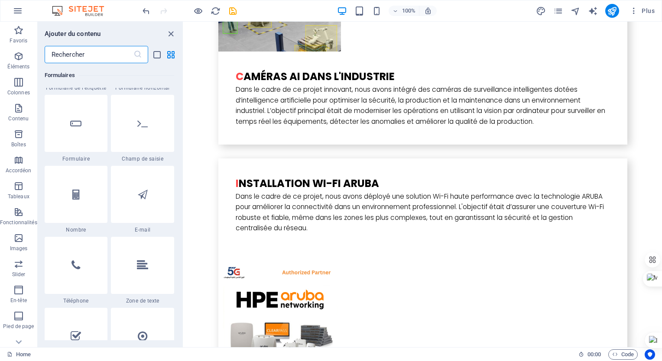
scroll to position [6532, 0]
click at [19, 77] on icon "button" at bounding box center [18, 82] width 10 height 10
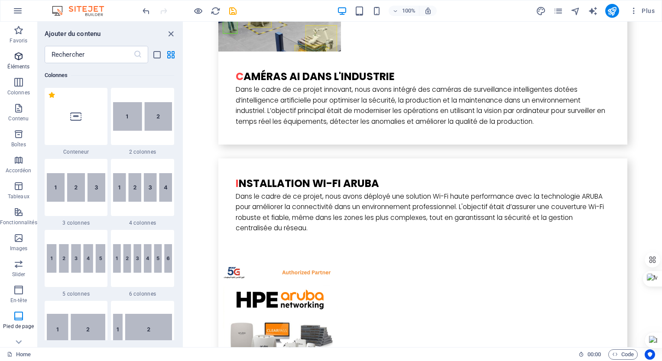
click at [19, 63] on p "Éléments" at bounding box center [18, 66] width 22 height 7
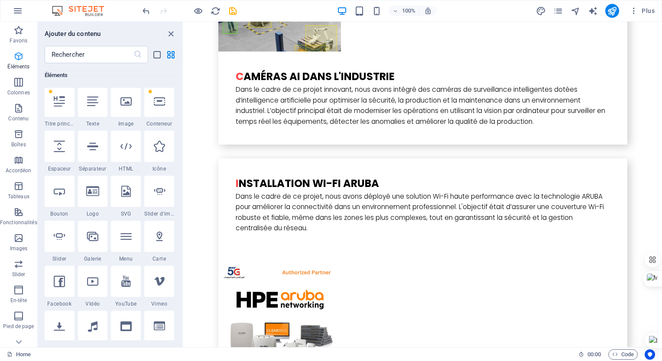
scroll to position [92, 0]
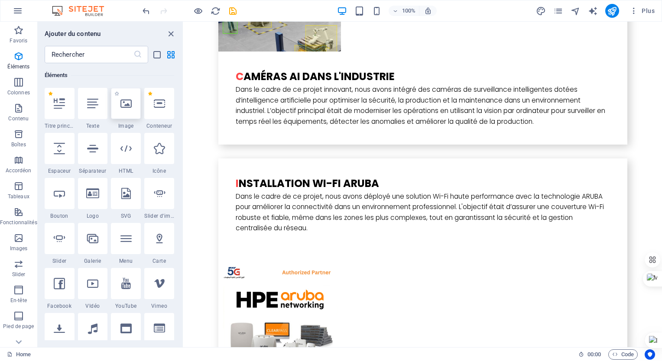
click at [118, 110] on div at bounding box center [126, 103] width 30 height 31
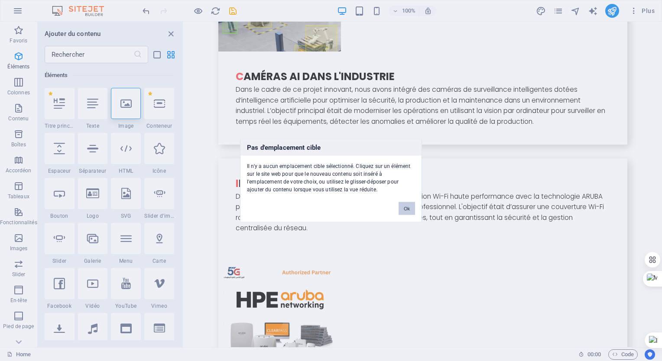
click at [407, 203] on button "Ok" at bounding box center [407, 208] width 16 height 13
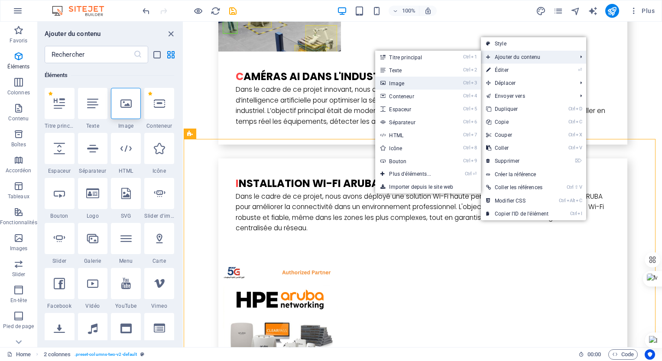
click at [403, 84] on link "Ctrl 3 Image" at bounding box center [411, 83] width 73 height 13
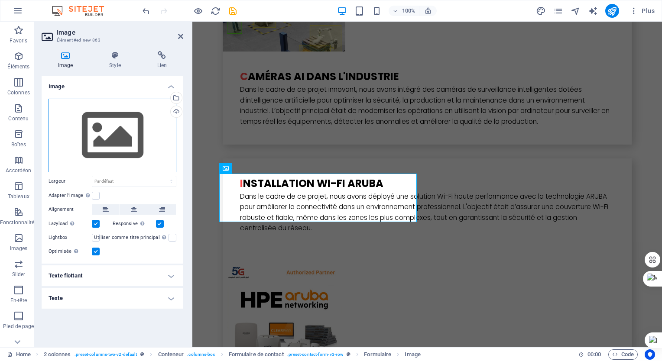
click at [116, 124] on div "Glissez les fichiers ici, cliquez pour choisir les fichiers ou sélectionnez les…" at bounding box center [113, 136] width 128 height 74
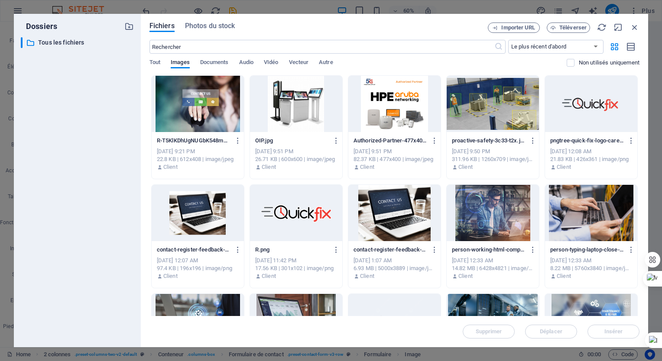
click at [289, 221] on div at bounding box center [296, 213] width 92 height 56
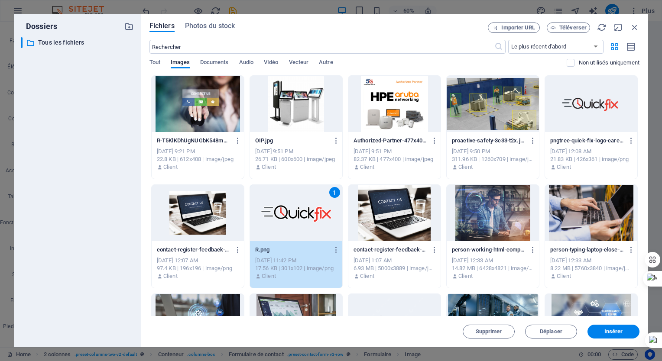
click at [289, 221] on div "1" at bounding box center [296, 213] width 92 height 56
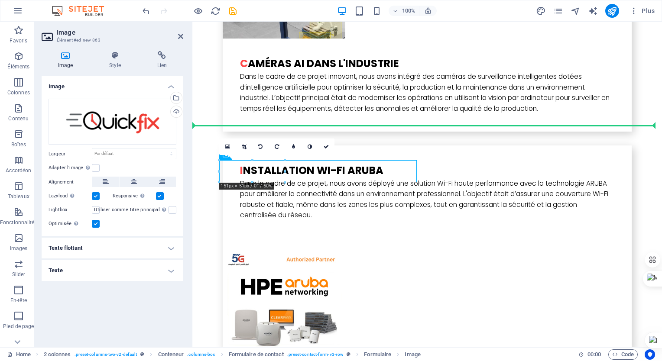
drag, startPoint x: 282, startPoint y: 172, endPoint x: 486, endPoint y: 170, distance: 204.1
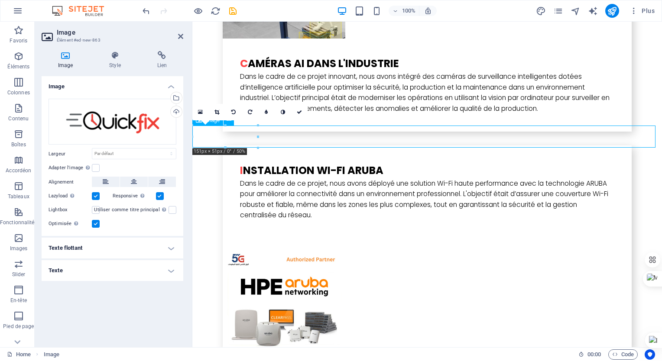
click at [144, 10] on icon "undo" at bounding box center [146, 11] width 10 height 10
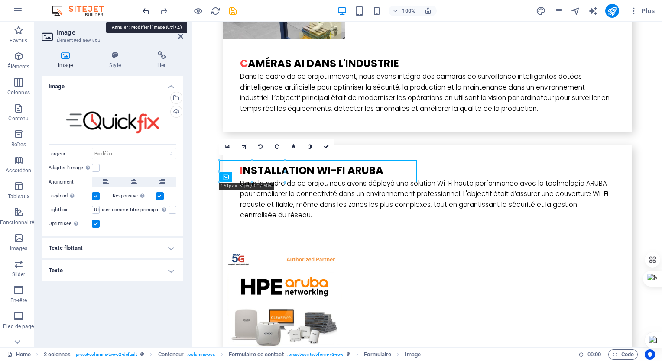
click at [144, 10] on icon "undo" at bounding box center [146, 11] width 10 height 10
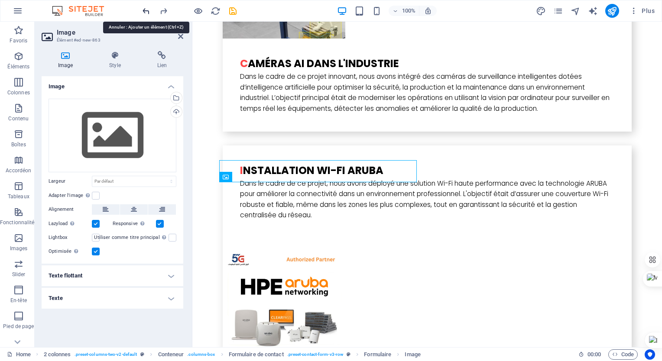
click at [144, 10] on icon "undo" at bounding box center [146, 11] width 10 height 10
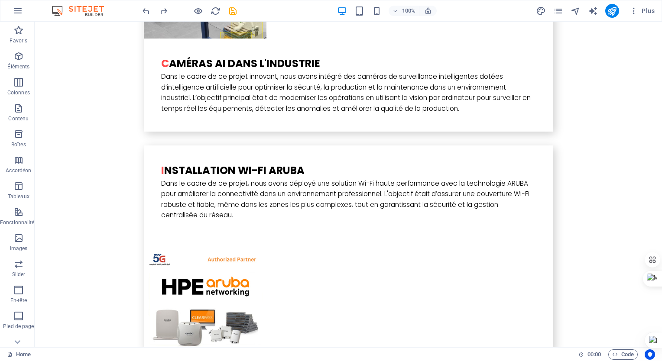
click at [151, 11] on icon "undo" at bounding box center [146, 11] width 10 height 10
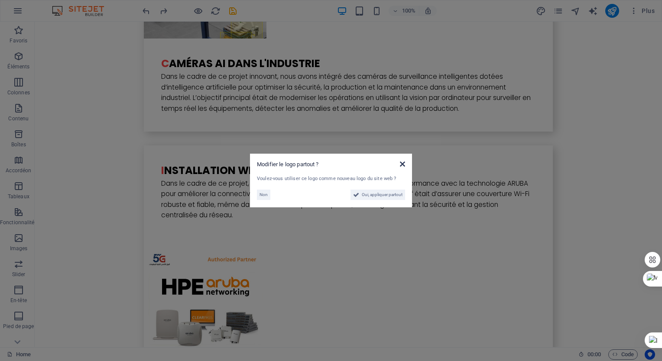
click at [404, 164] on icon at bounding box center [402, 164] width 5 height 7
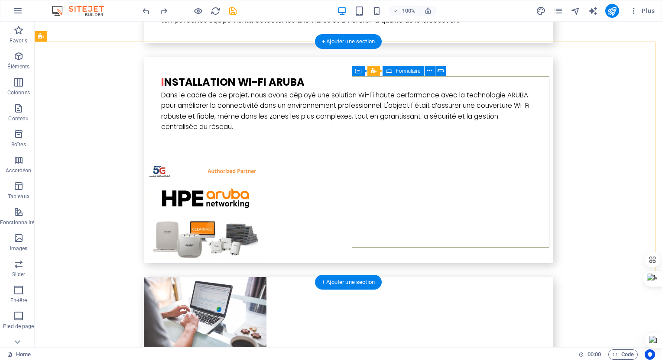
scroll to position [2394, 0]
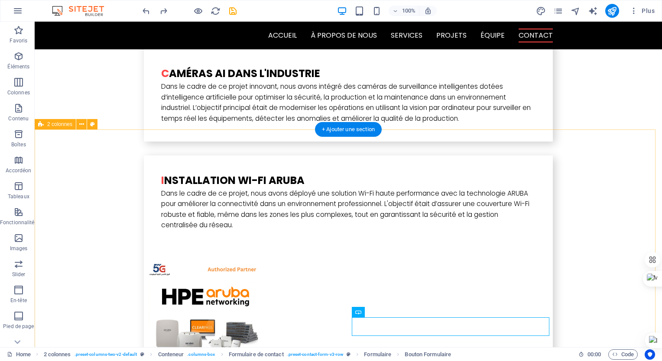
scroll to position [2284, 0]
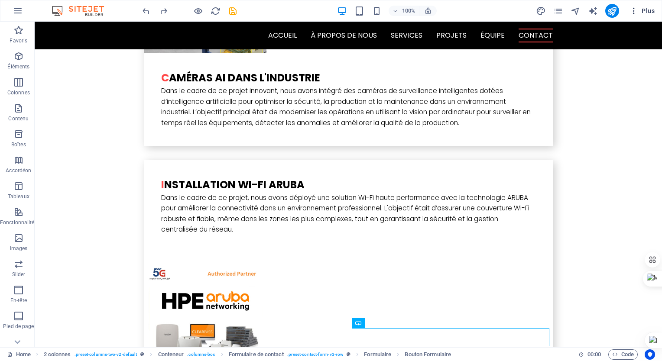
click at [643, 6] on span "Plus" at bounding box center [642, 10] width 25 height 9
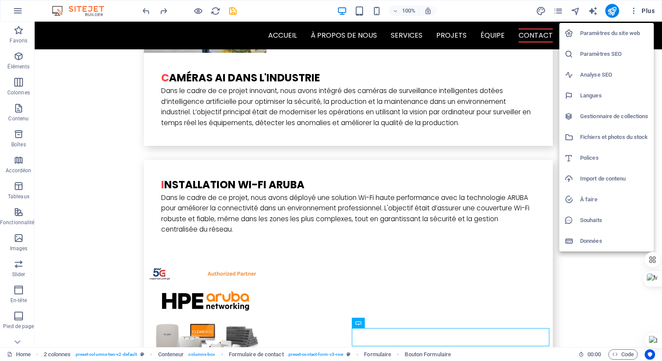
click at [19, 14] on div at bounding box center [331, 180] width 662 height 361
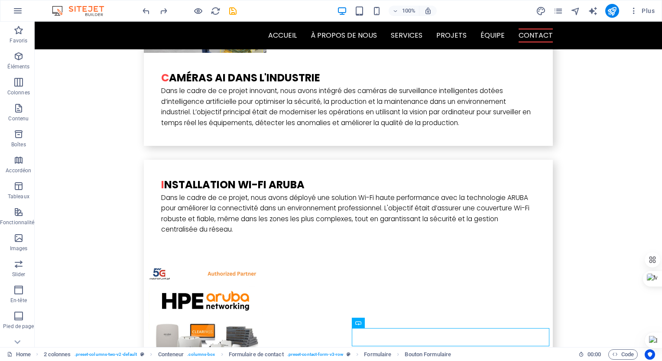
click at [19, 14] on icon "button" at bounding box center [18, 11] width 10 height 10
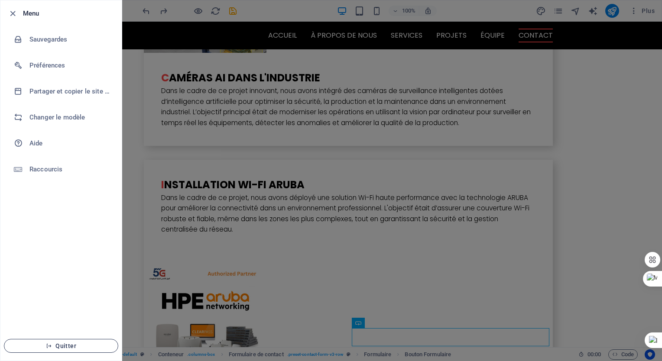
click at [83, 347] on span "Quitter" at bounding box center [61, 346] width 100 height 7
